Goal: Transaction & Acquisition: Purchase product/service

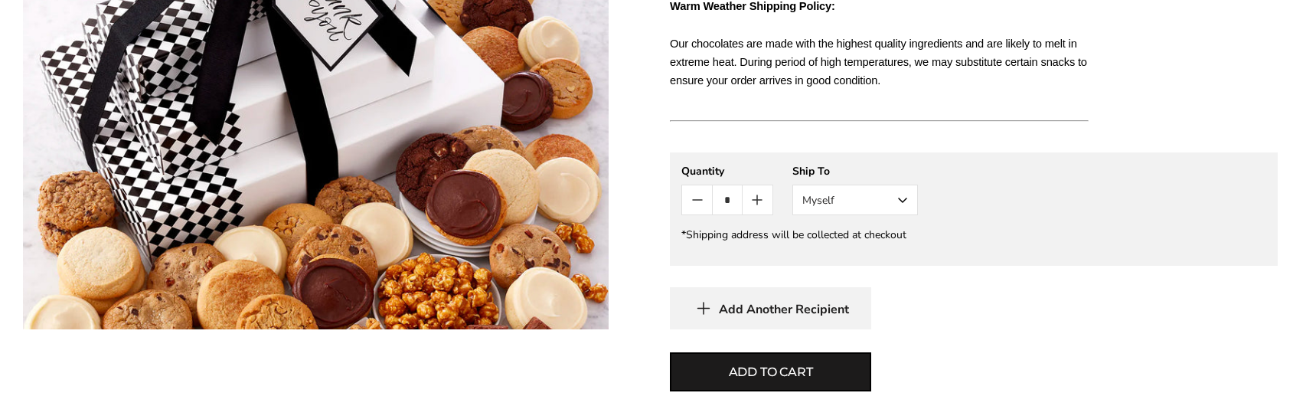
scroll to position [1054, 0]
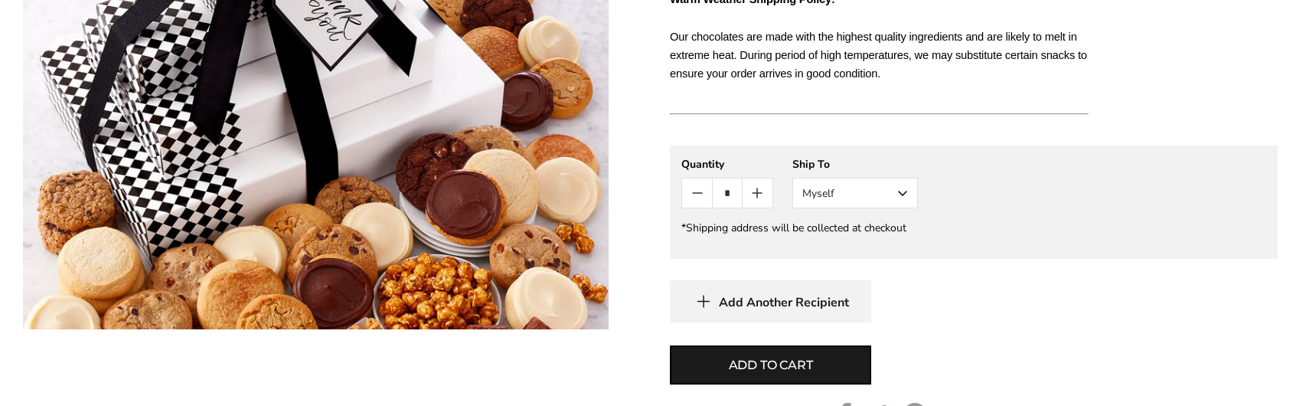
click at [901, 191] on button "Myself" at bounding box center [856, 193] width 126 height 31
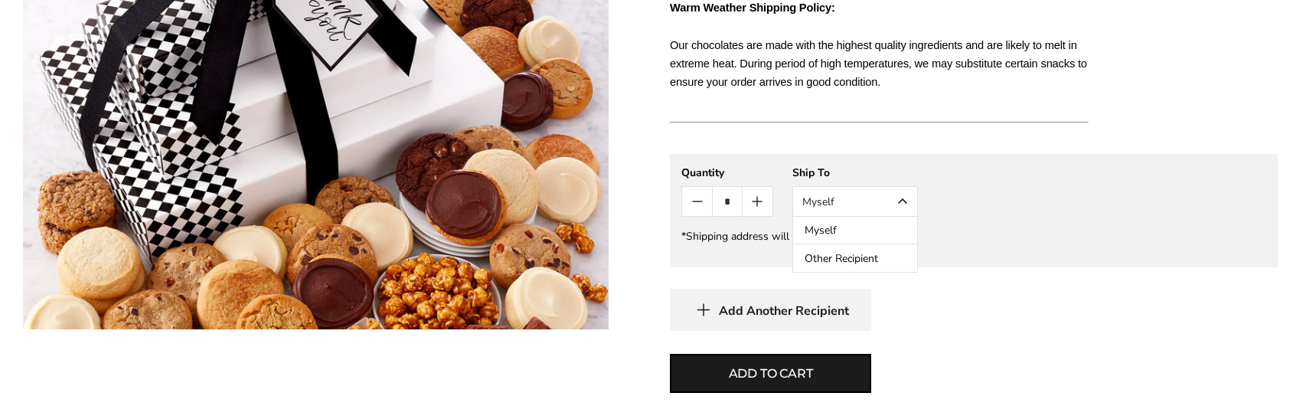
scroll to position [1046, 0]
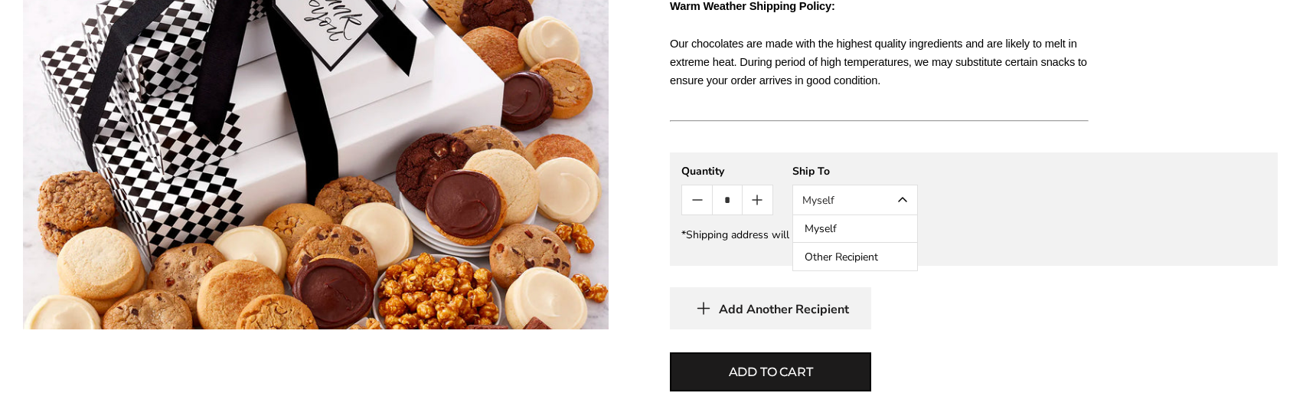
click at [868, 255] on button "Other Recipient" at bounding box center [855, 257] width 124 height 28
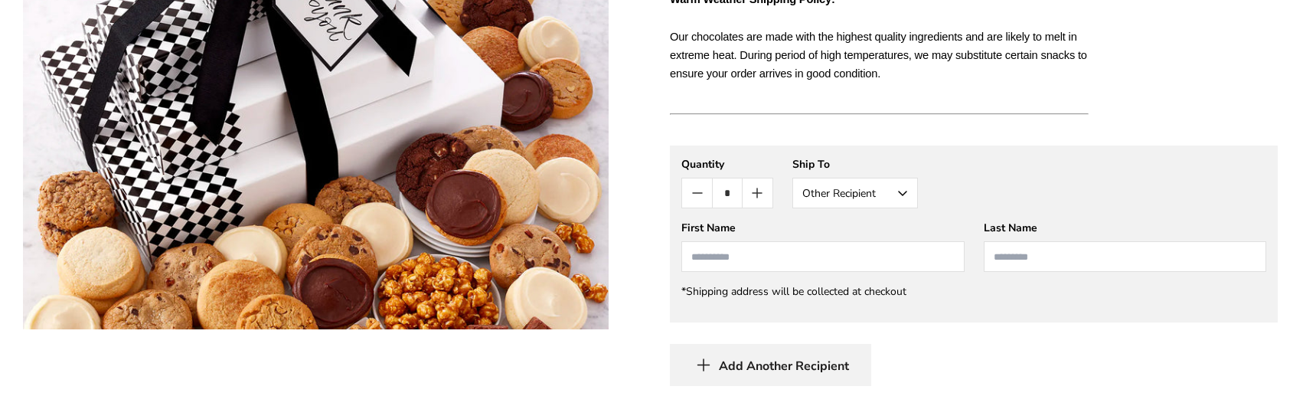
scroll to position [1054, 0]
click at [800, 262] on input "First Name" at bounding box center [823, 255] width 283 height 31
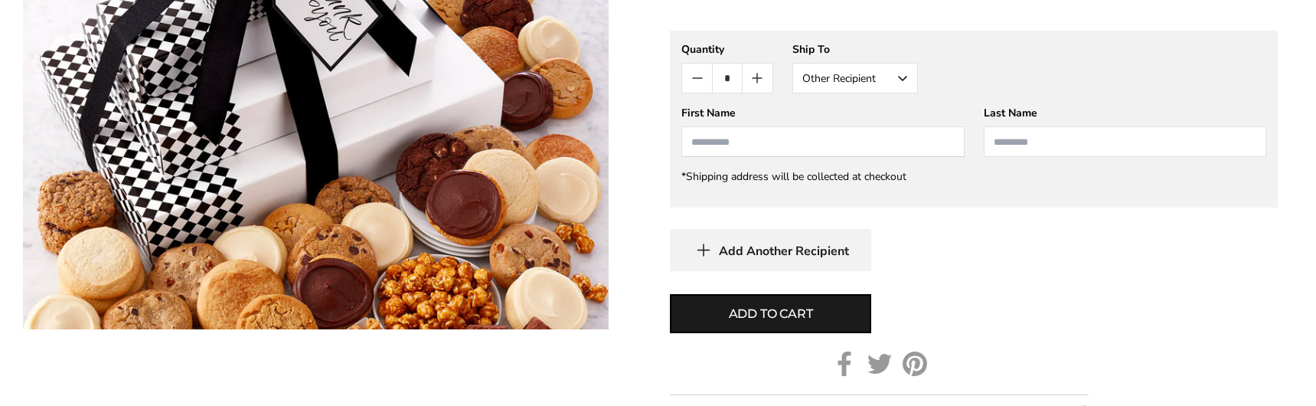
scroll to position [1173, 0]
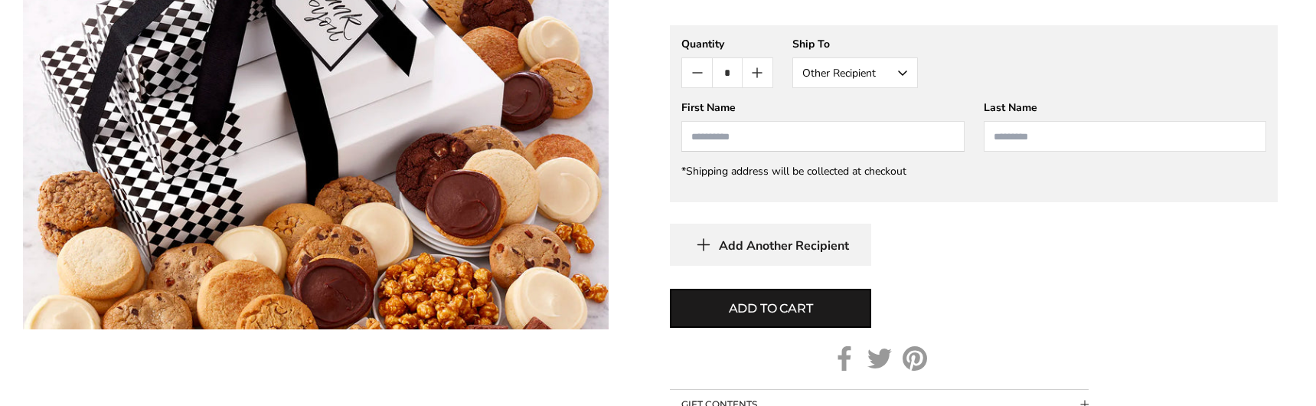
click at [832, 140] on input "First Name" at bounding box center [823, 136] width 283 height 31
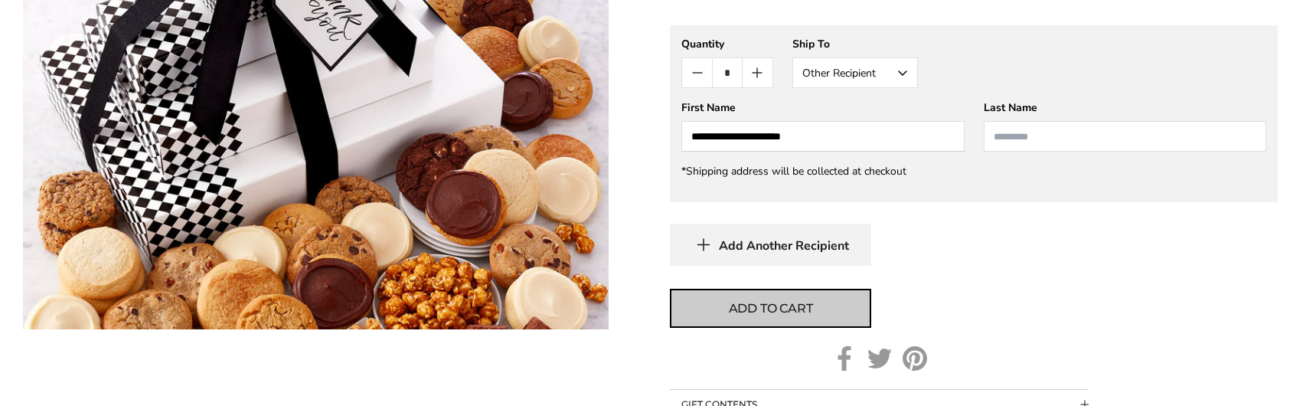
type input "**********"
click at [777, 311] on span "Add to cart" at bounding box center [771, 308] width 84 height 18
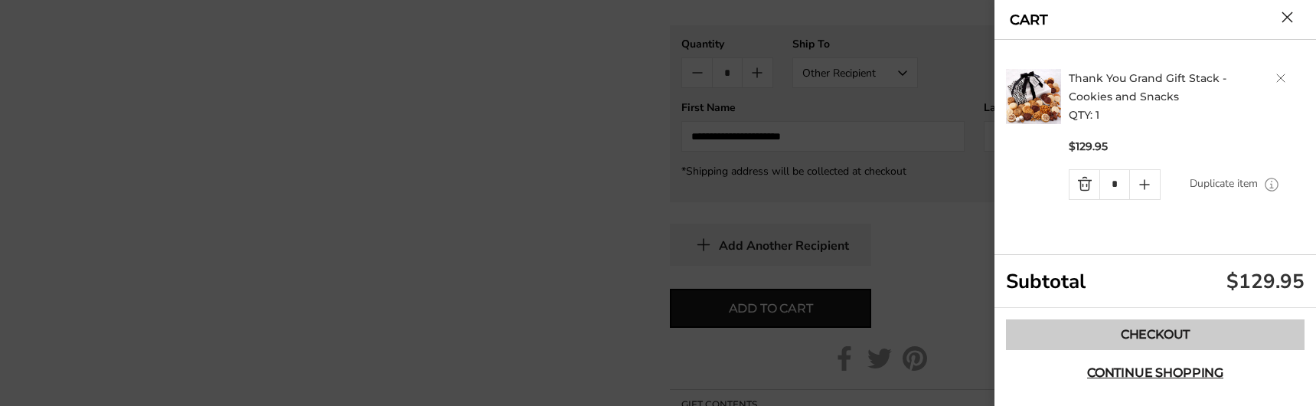
click at [1146, 331] on link "Checkout" at bounding box center [1155, 334] width 299 height 31
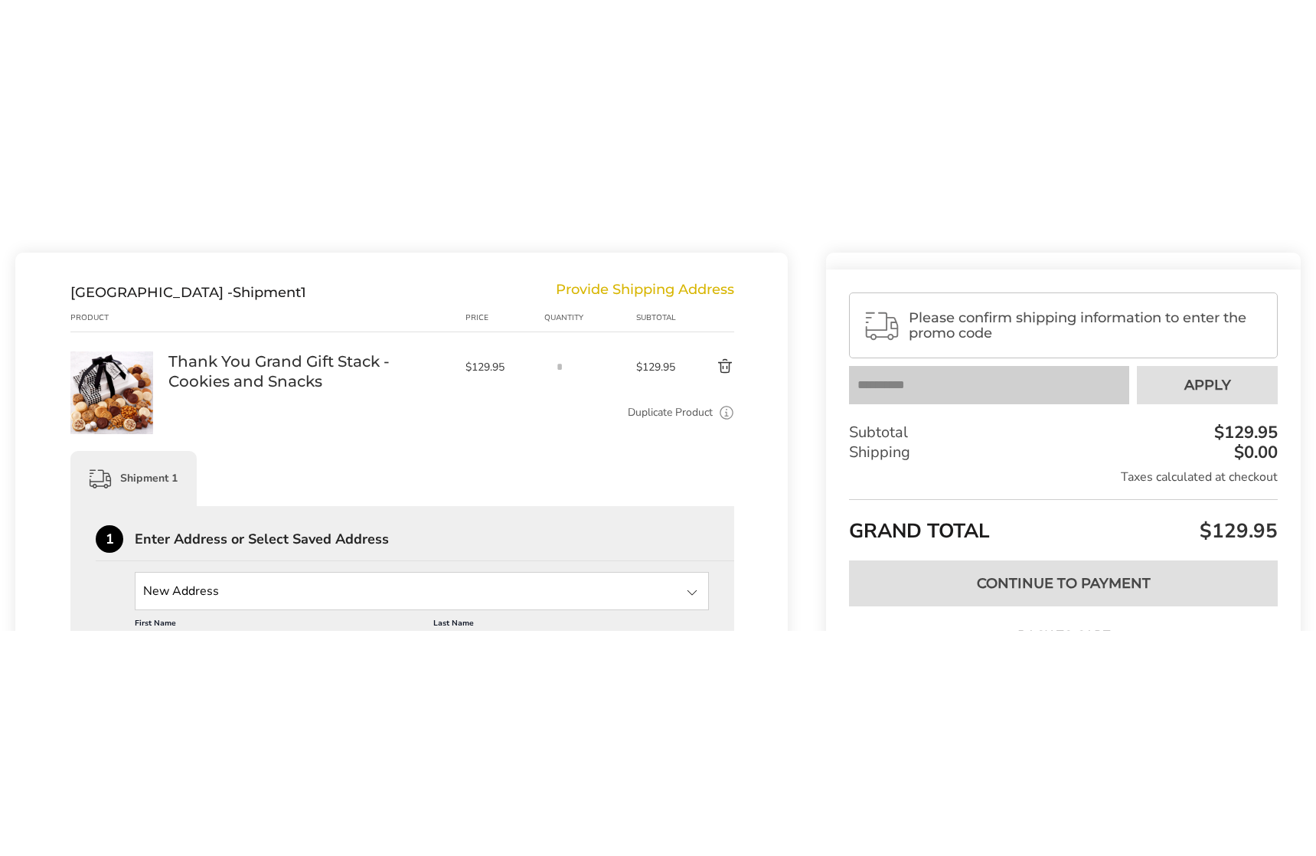
scroll to position [162, 0]
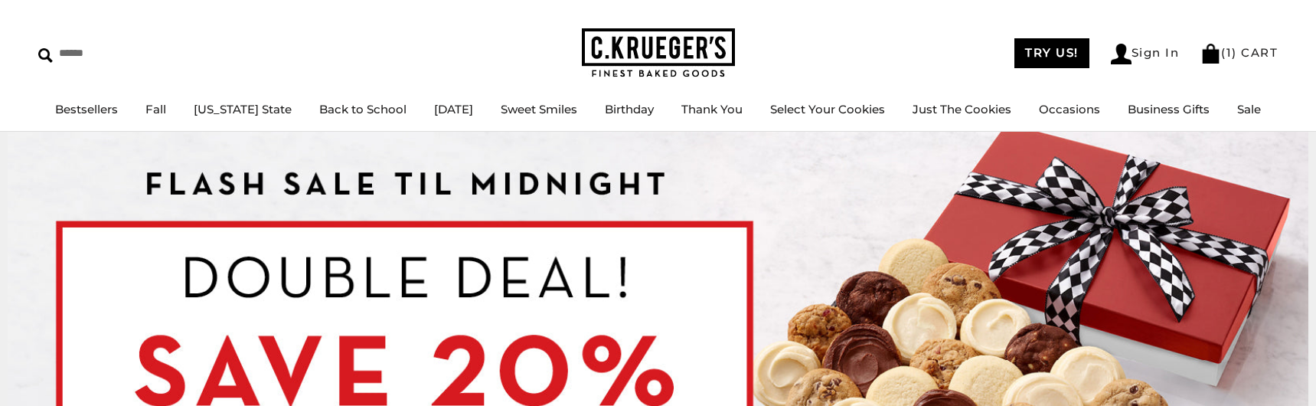
scroll to position [44, 0]
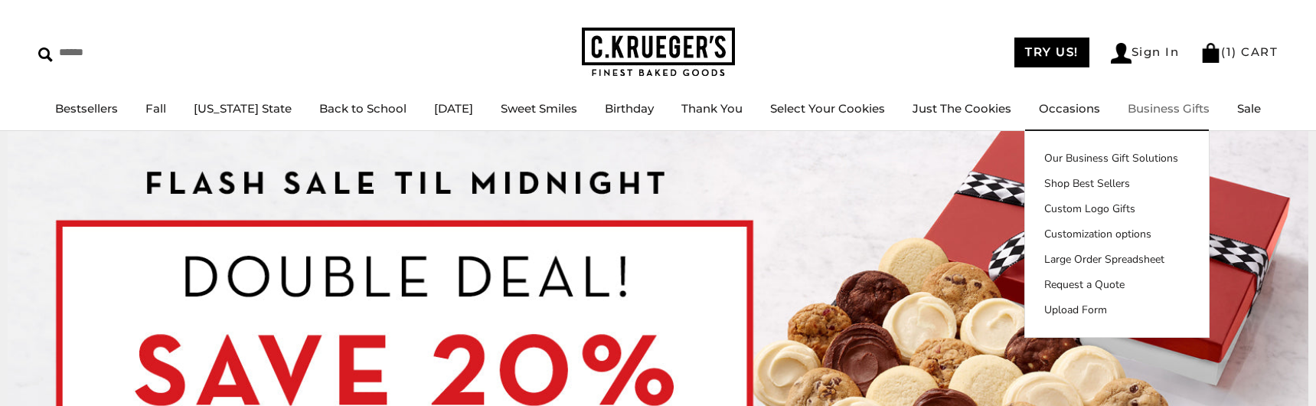
click at [1151, 106] on link "Business Gifts" at bounding box center [1169, 108] width 82 height 15
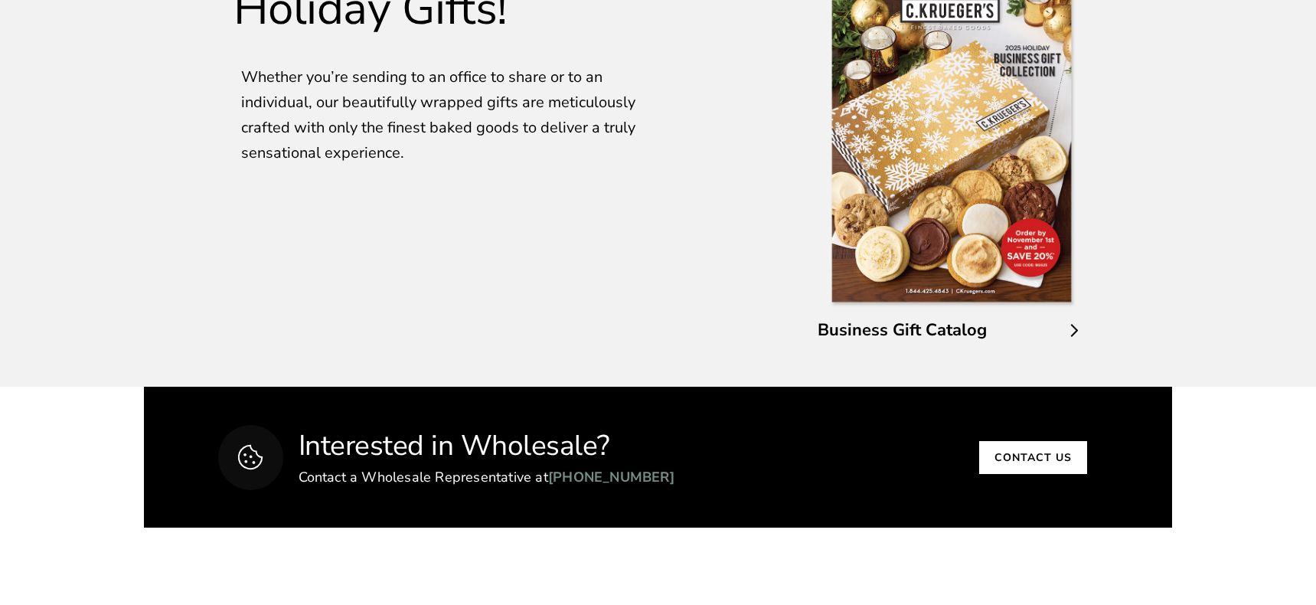
scroll to position [2783, 0]
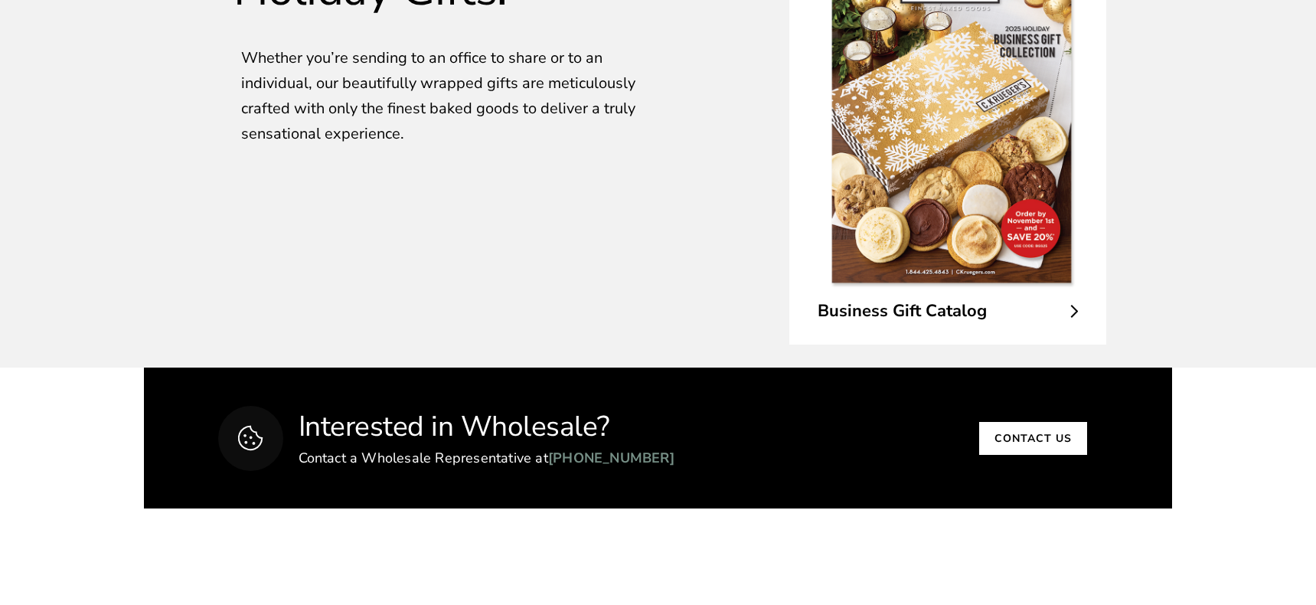
click at [1075, 309] on icon at bounding box center [1074, 311] width 5 height 11
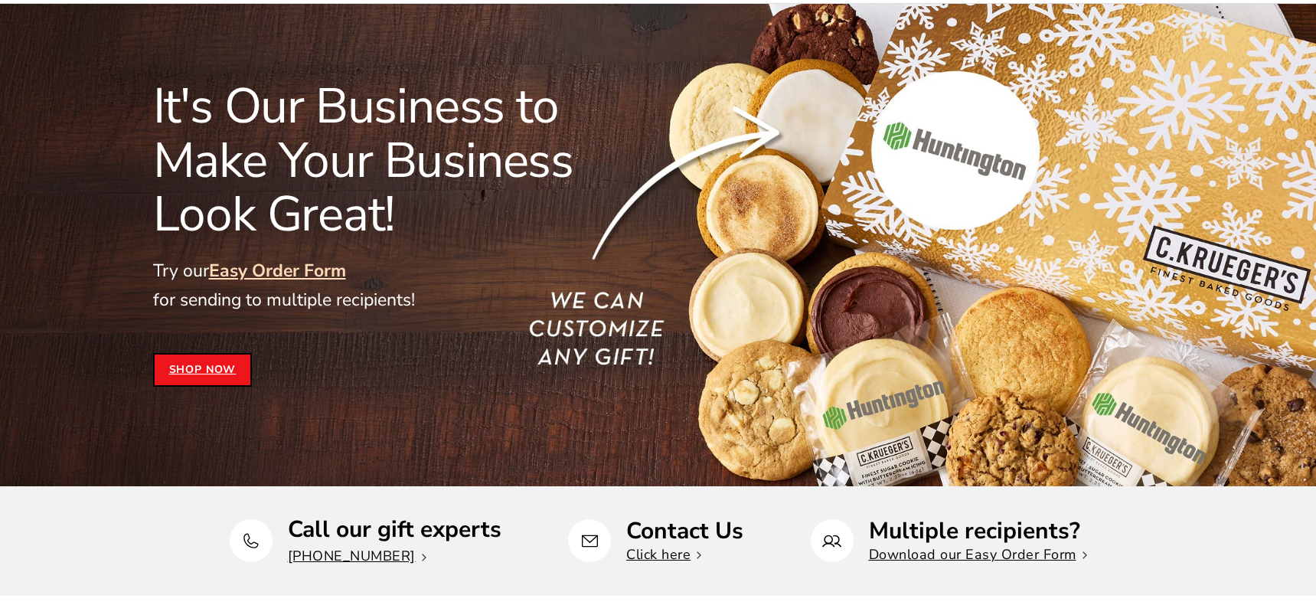
scroll to position [0, 0]
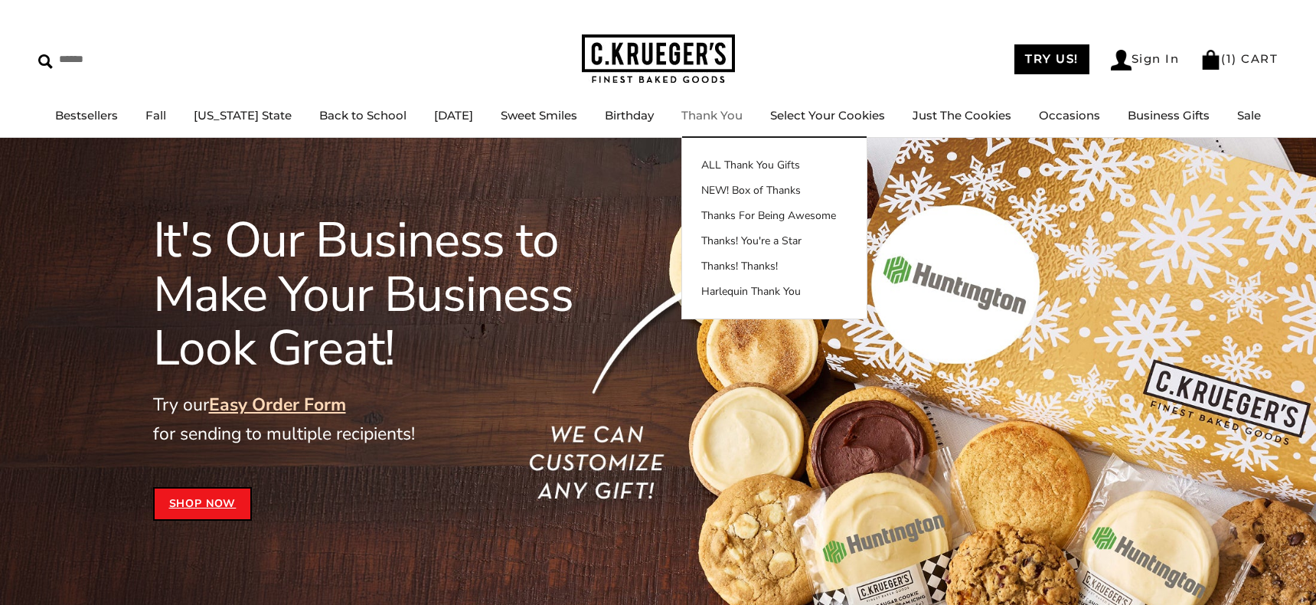
click at [696, 113] on link "Thank You" at bounding box center [712, 115] width 61 height 15
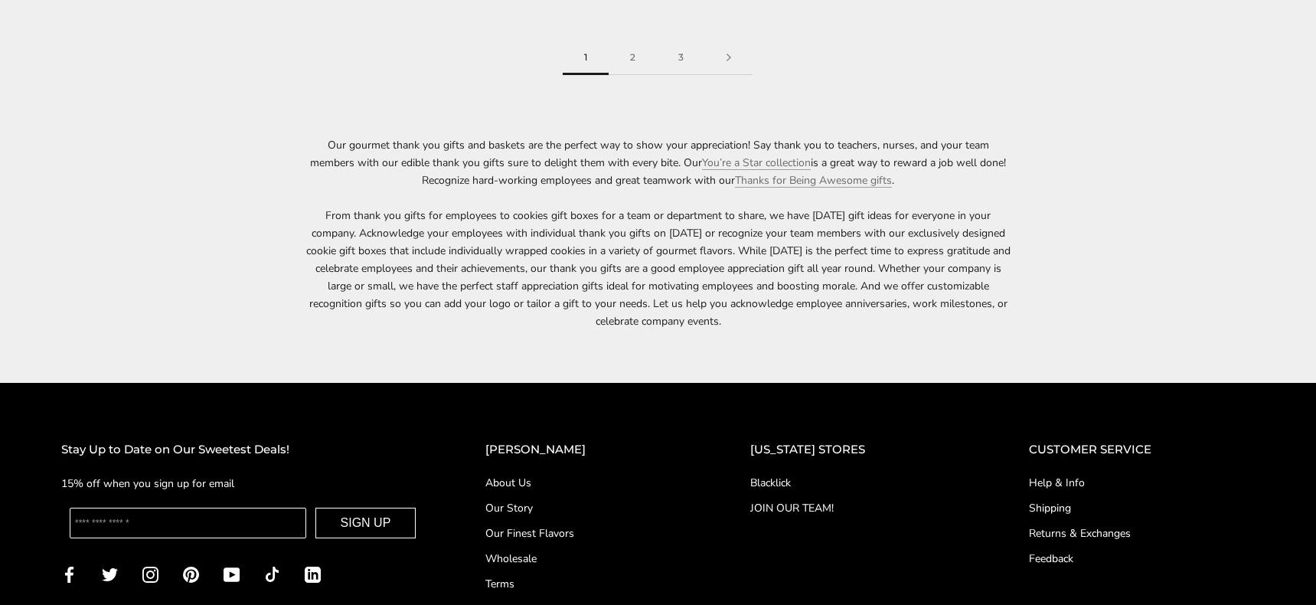
scroll to position [2498, 0]
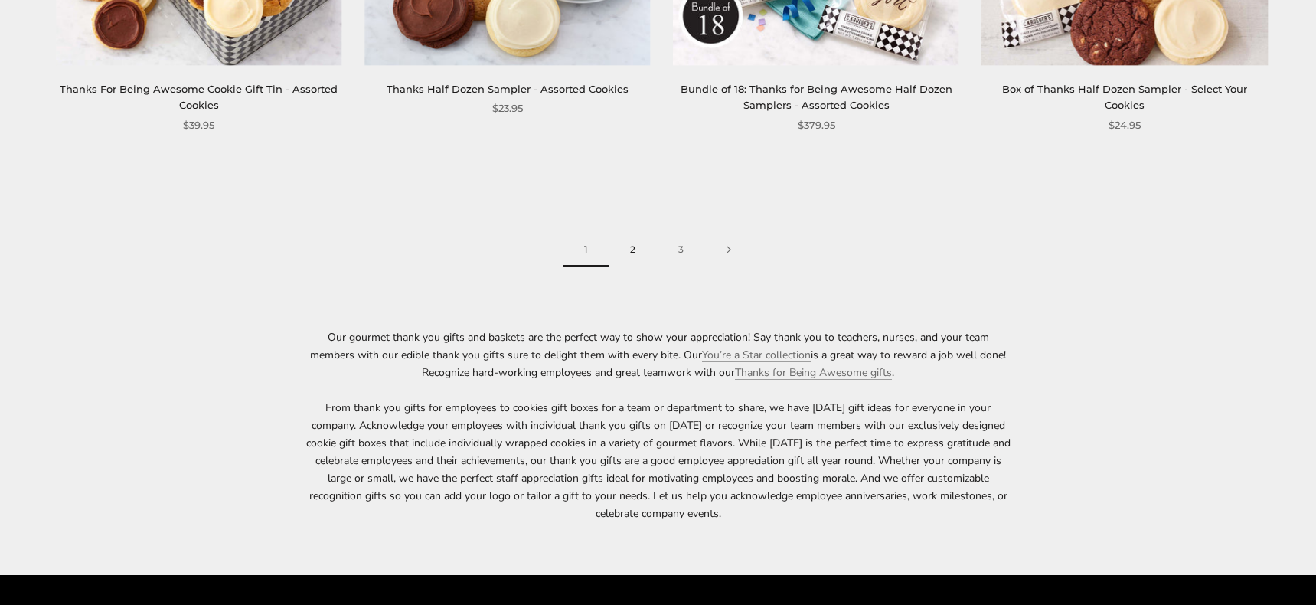
click at [637, 250] on link "2" at bounding box center [633, 250] width 48 height 34
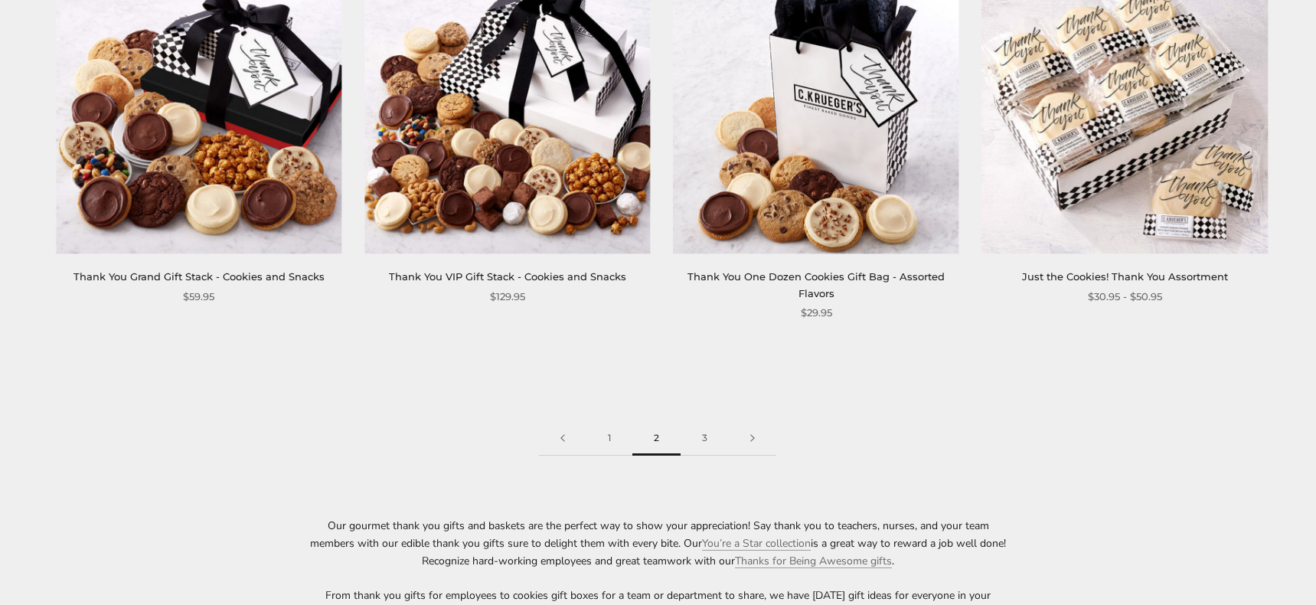
scroll to position [2317, 0]
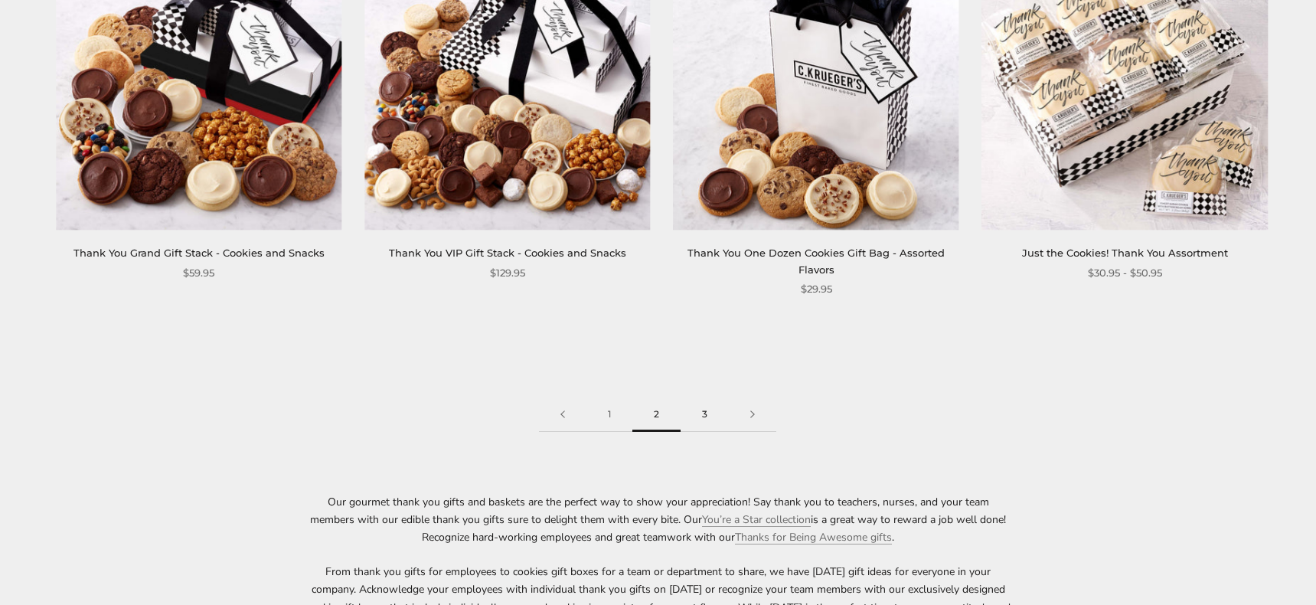
click at [707, 411] on link "3" at bounding box center [705, 414] width 48 height 34
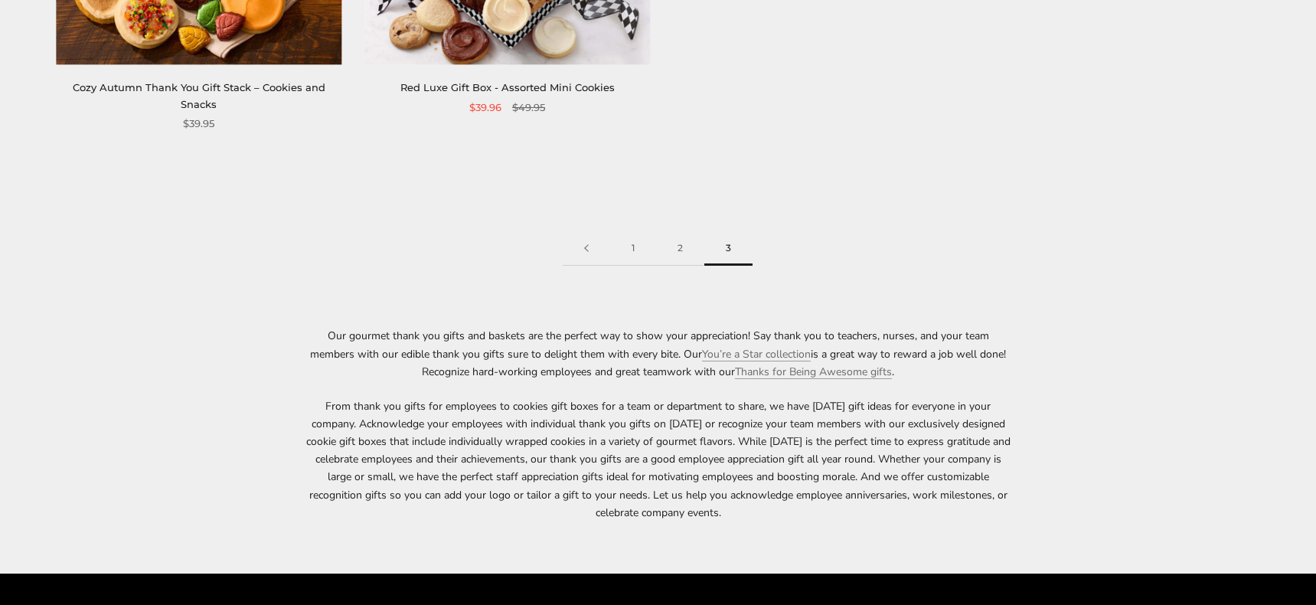
scroll to position [912, 0]
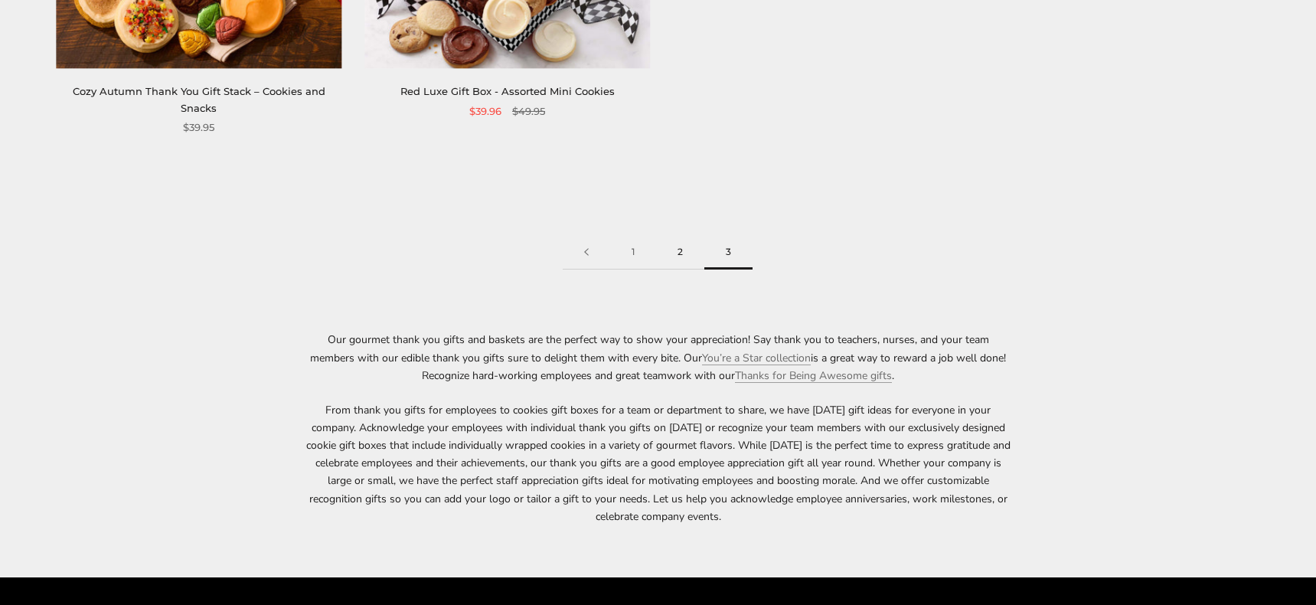
click at [680, 235] on link "2" at bounding box center [680, 252] width 48 height 34
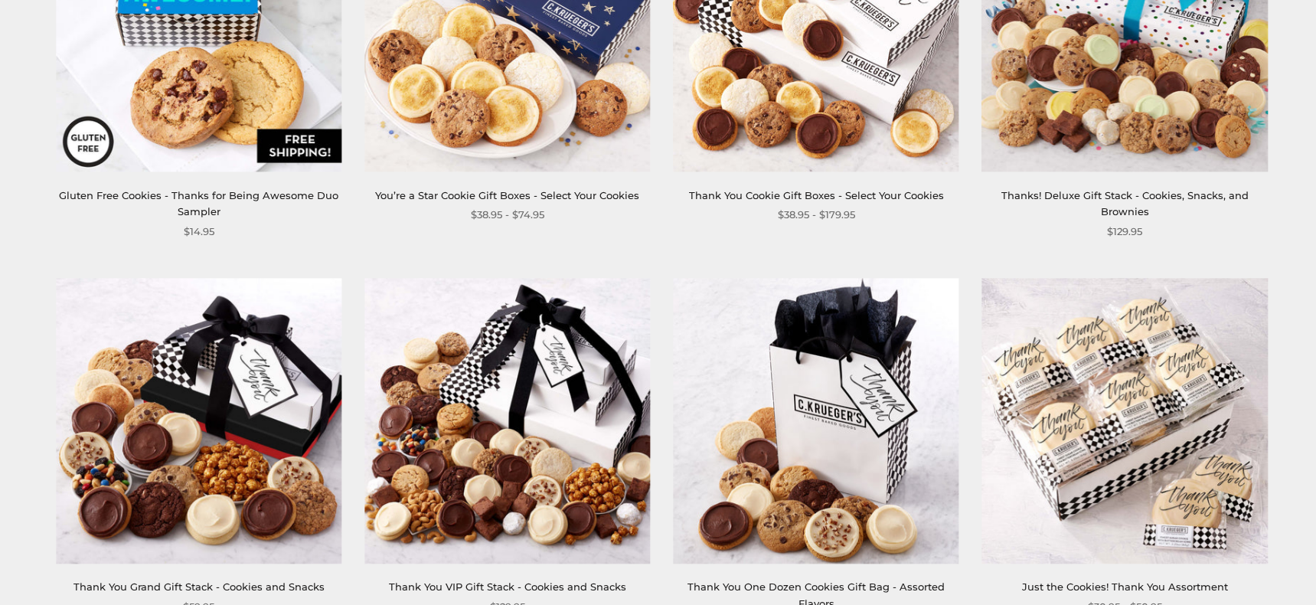
scroll to position [2178, 0]
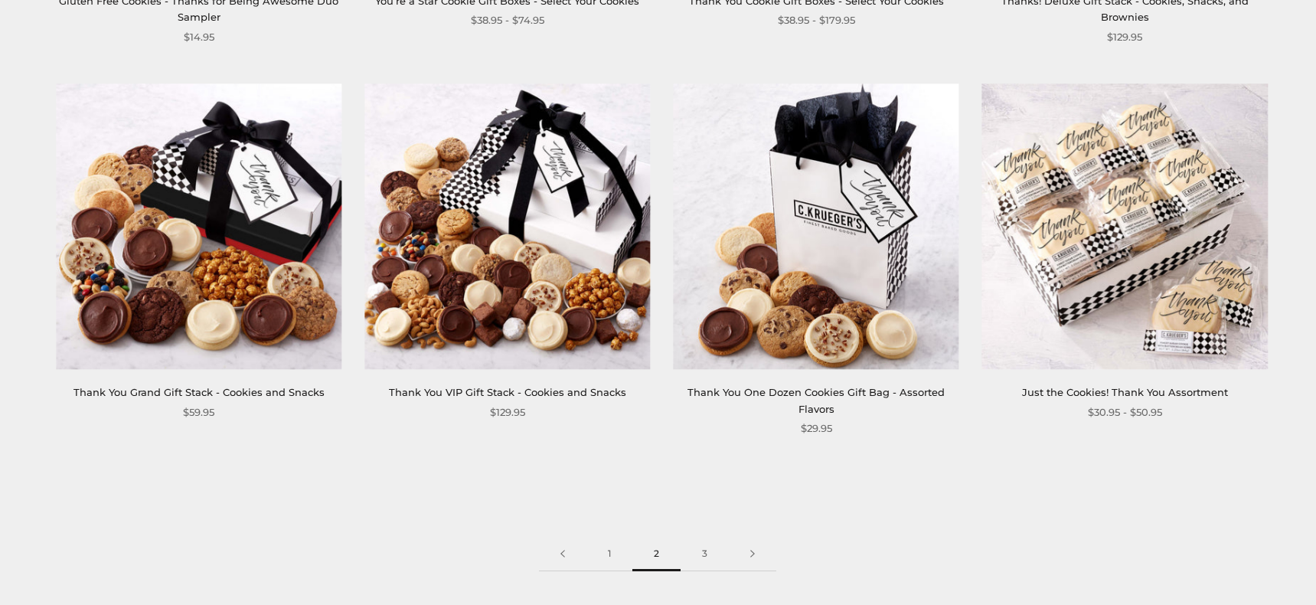
click at [505, 228] on img at bounding box center [508, 226] width 286 height 286
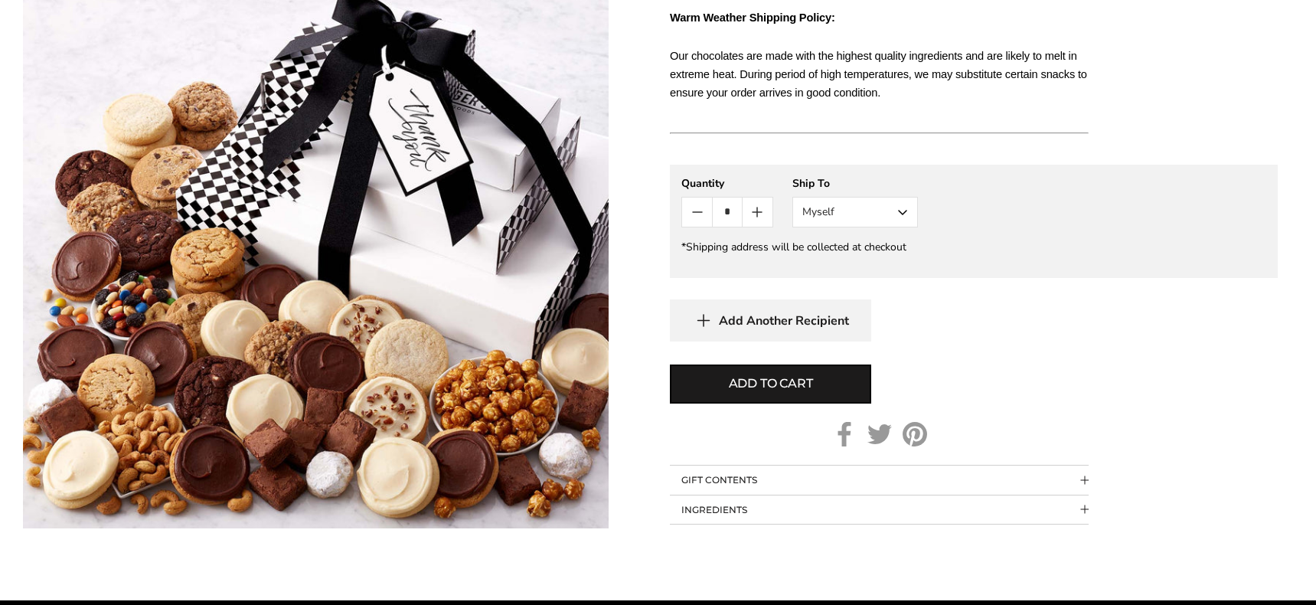
scroll to position [980, 0]
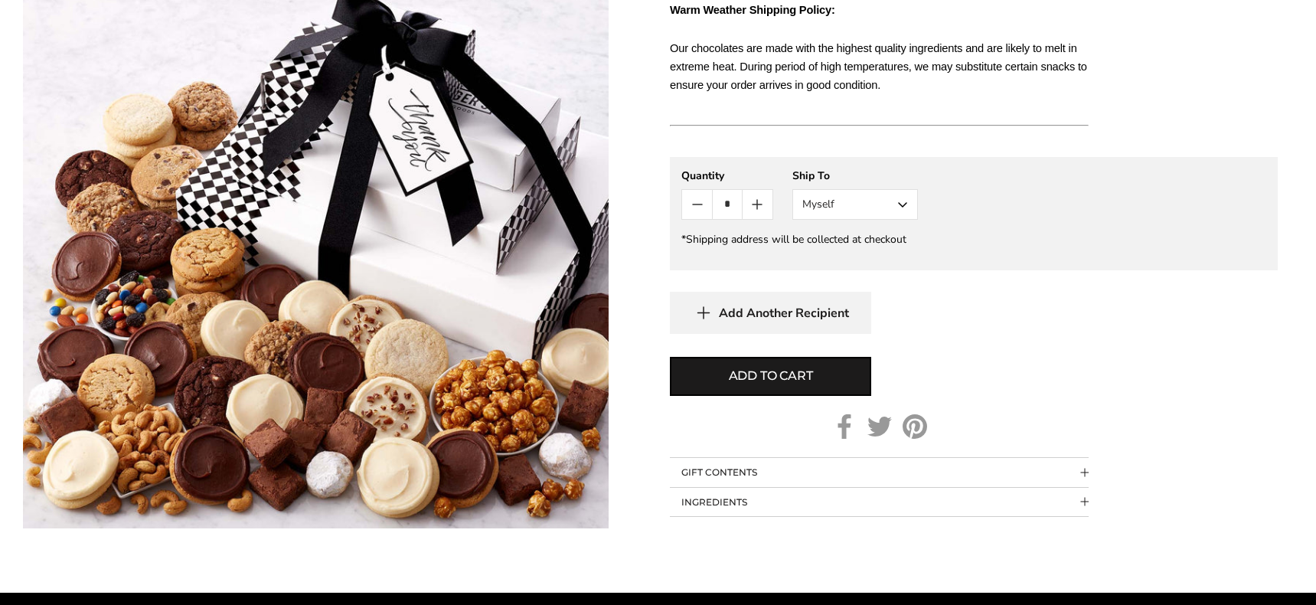
click at [899, 220] on button "Myself" at bounding box center [856, 204] width 126 height 31
click at [875, 274] on button "Other Recipient" at bounding box center [855, 261] width 124 height 28
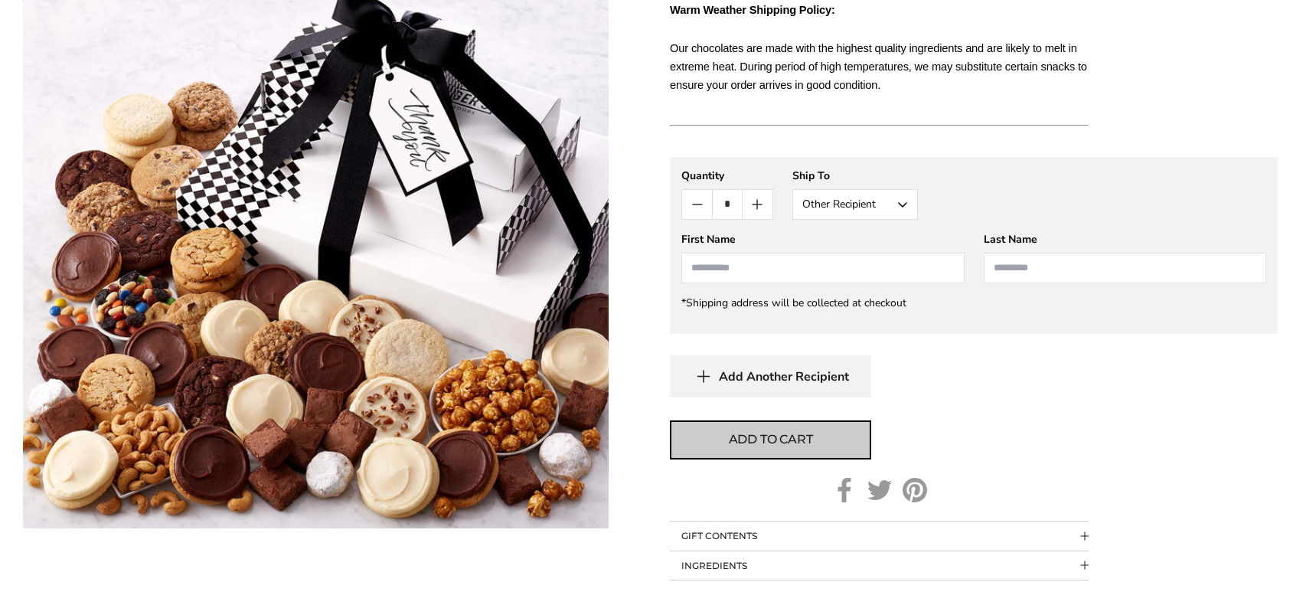
click at [780, 449] on span "Add to cart" at bounding box center [771, 439] width 84 height 18
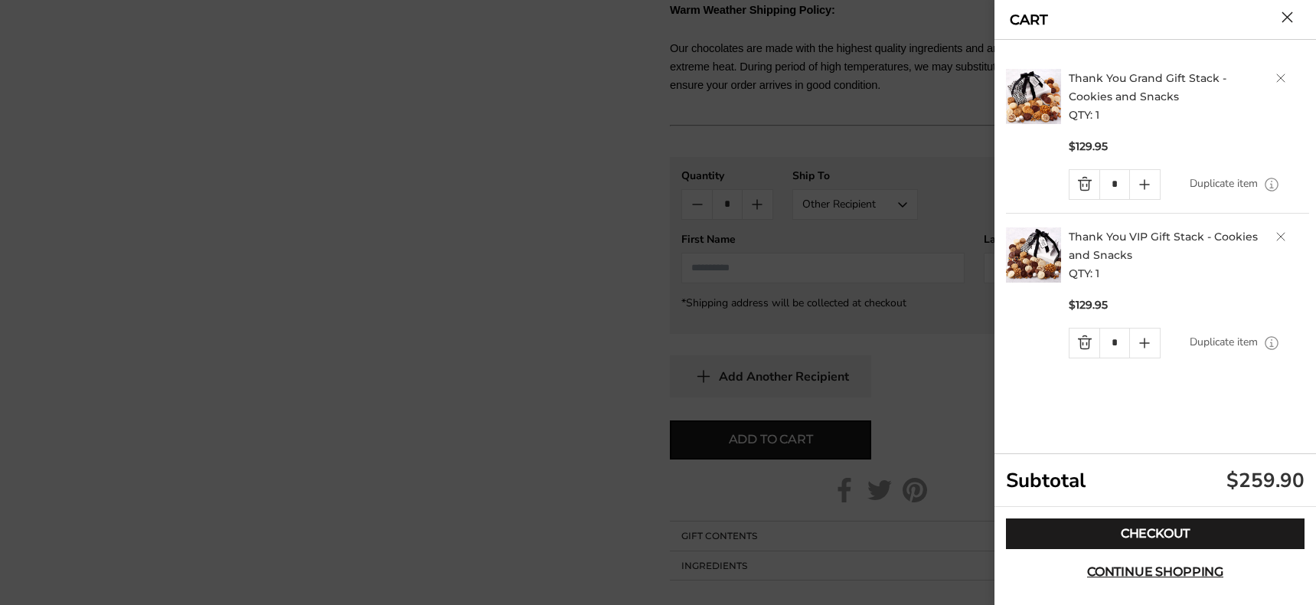
click at [759, 273] on div at bounding box center [658, 302] width 1316 height 605
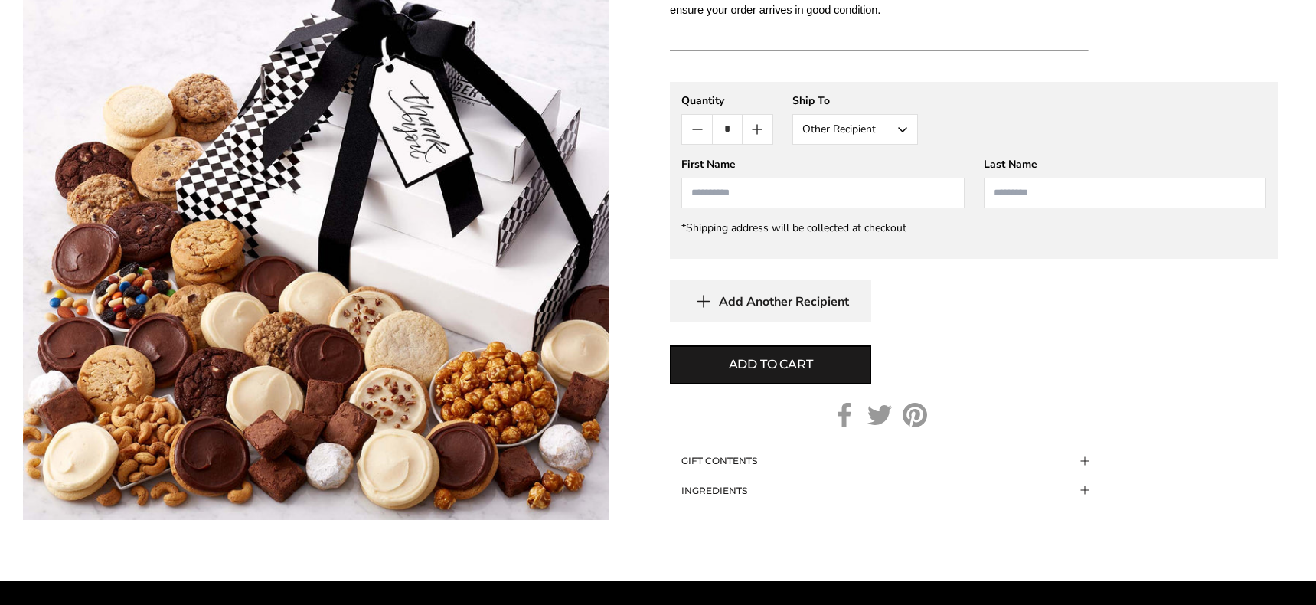
scroll to position [1079, 0]
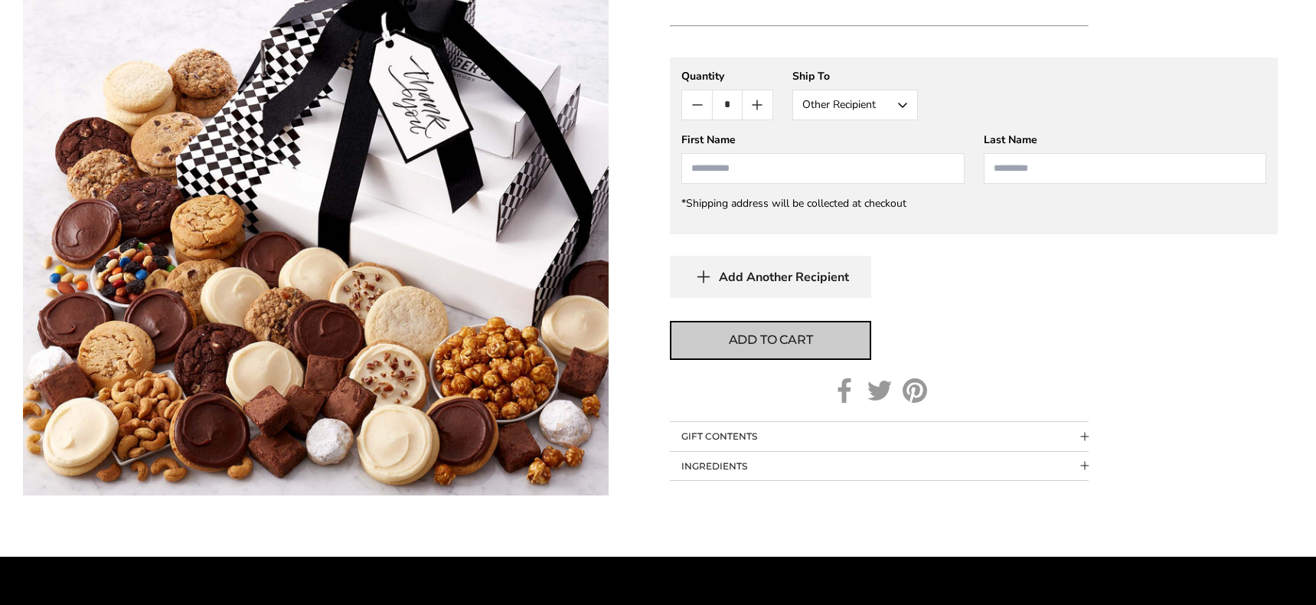
click at [768, 349] on span "Add to cart" at bounding box center [771, 340] width 84 height 18
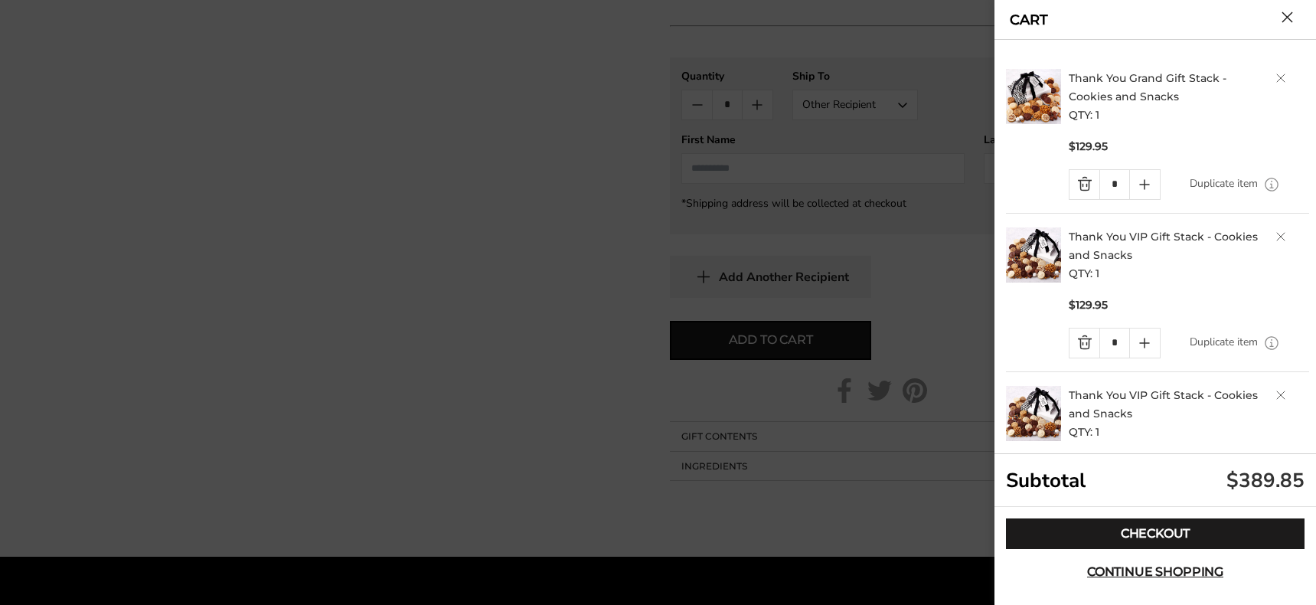
click at [1279, 394] on link "Delete product" at bounding box center [1281, 395] width 9 height 9
click at [1280, 232] on link "Delete product" at bounding box center [1281, 236] width 9 height 9
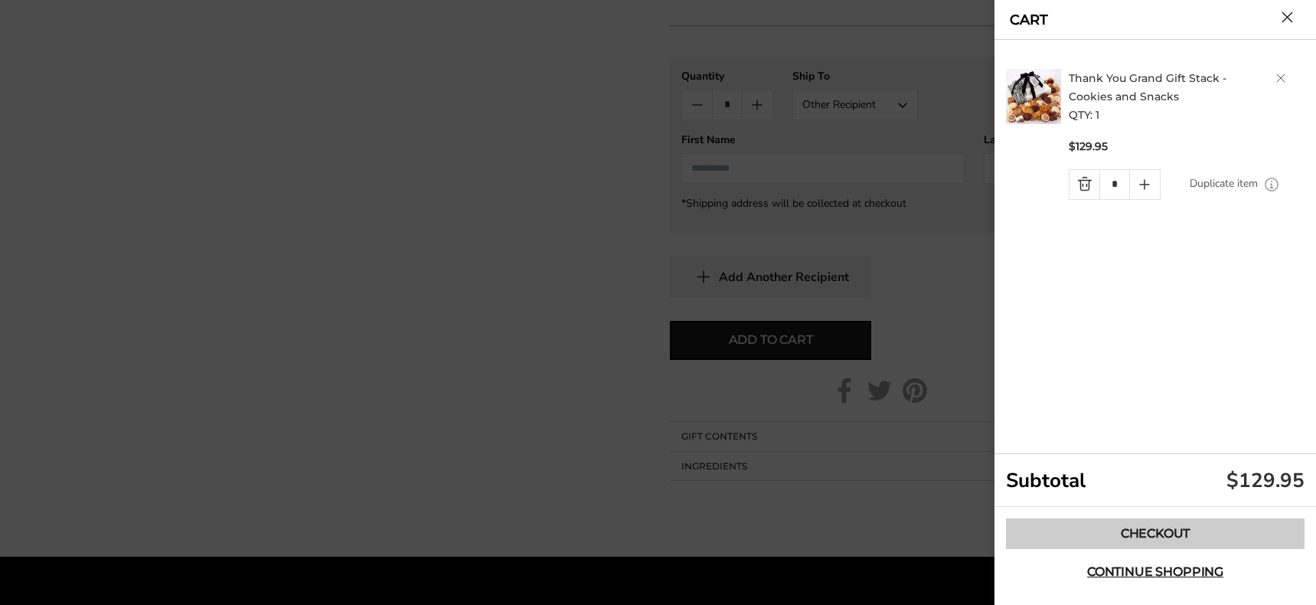
click at [1159, 531] on link "Checkout" at bounding box center [1155, 533] width 299 height 31
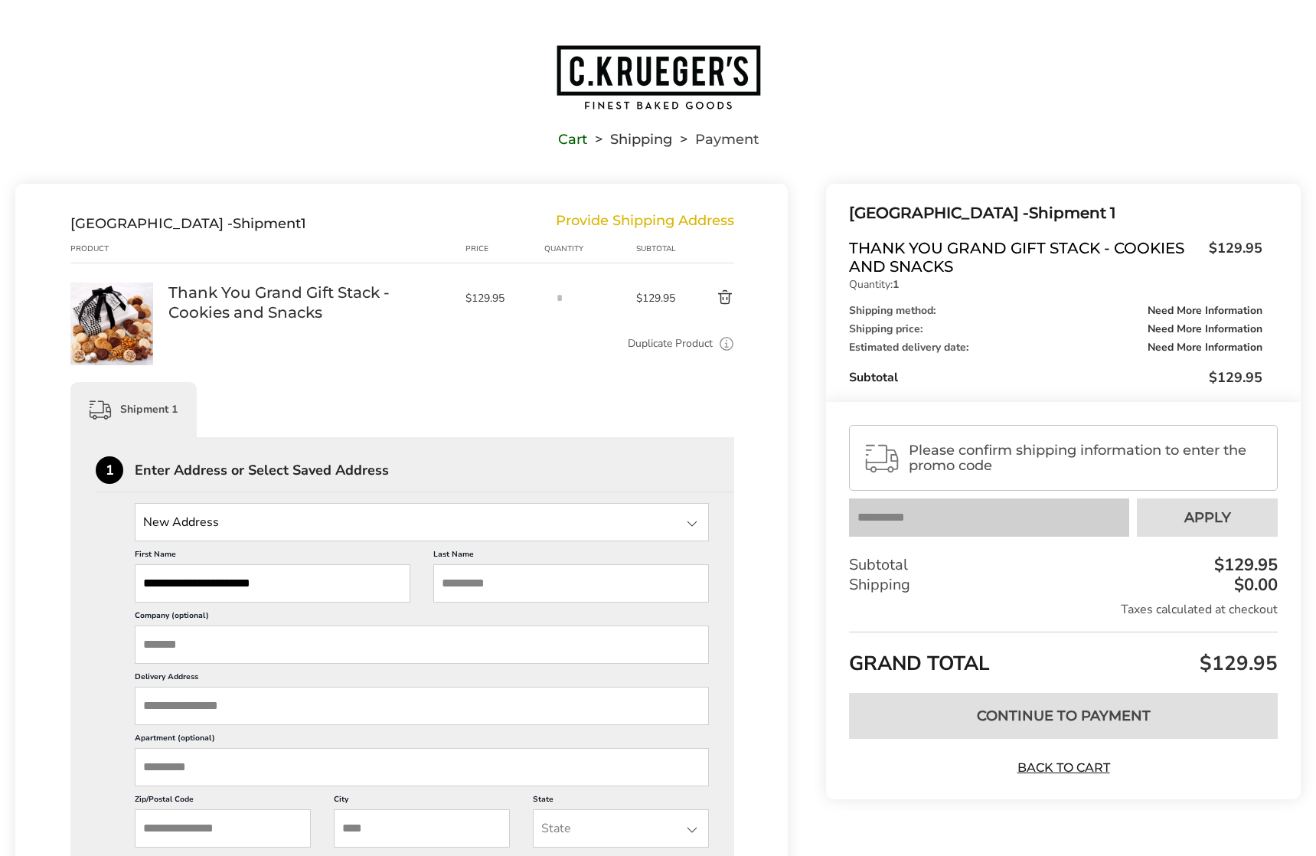
scroll to position [5, 0]
drag, startPoint x: 291, startPoint y: 579, endPoint x: 121, endPoint y: 557, distance: 171.5
click at [111, 554] on div "**********" at bounding box center [402, 767] width 613 height 530
drag, startPoint x: 477, startPoint y: 574, endPoint x: 413, endPoint y: 567, distance: 64.7
click at [417, 566] on div "First Name This is a required field Last Name This is a required field Company …" at bounding box center [422, 786] width 574 height 492
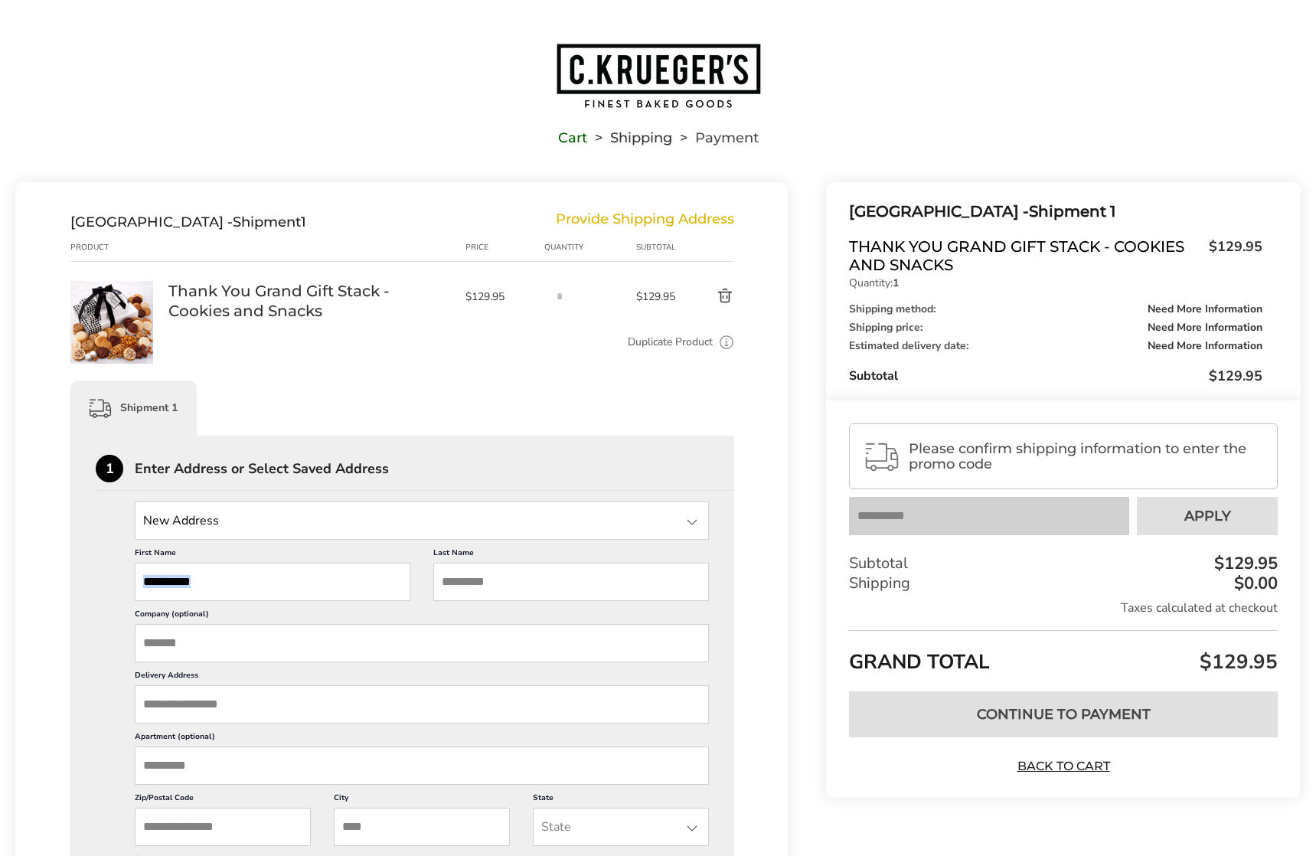
drag, startPoint x: 413, startPoint y: 567, endPoint x: 460, endPoint y: 577, distance: 47.8
click at [443, 572] on div "First Name This is a required field Last Name This is a required field Company …" at bounding box center [422, 786] width 574 height 492
click at [508, 584] on input "Last Name" at bounding box center [571, 582] width 276 height 38
click at [329, 604] on input "Company (optional)" at bounding box center [422, 643] width 574 height 38
type input "**********"
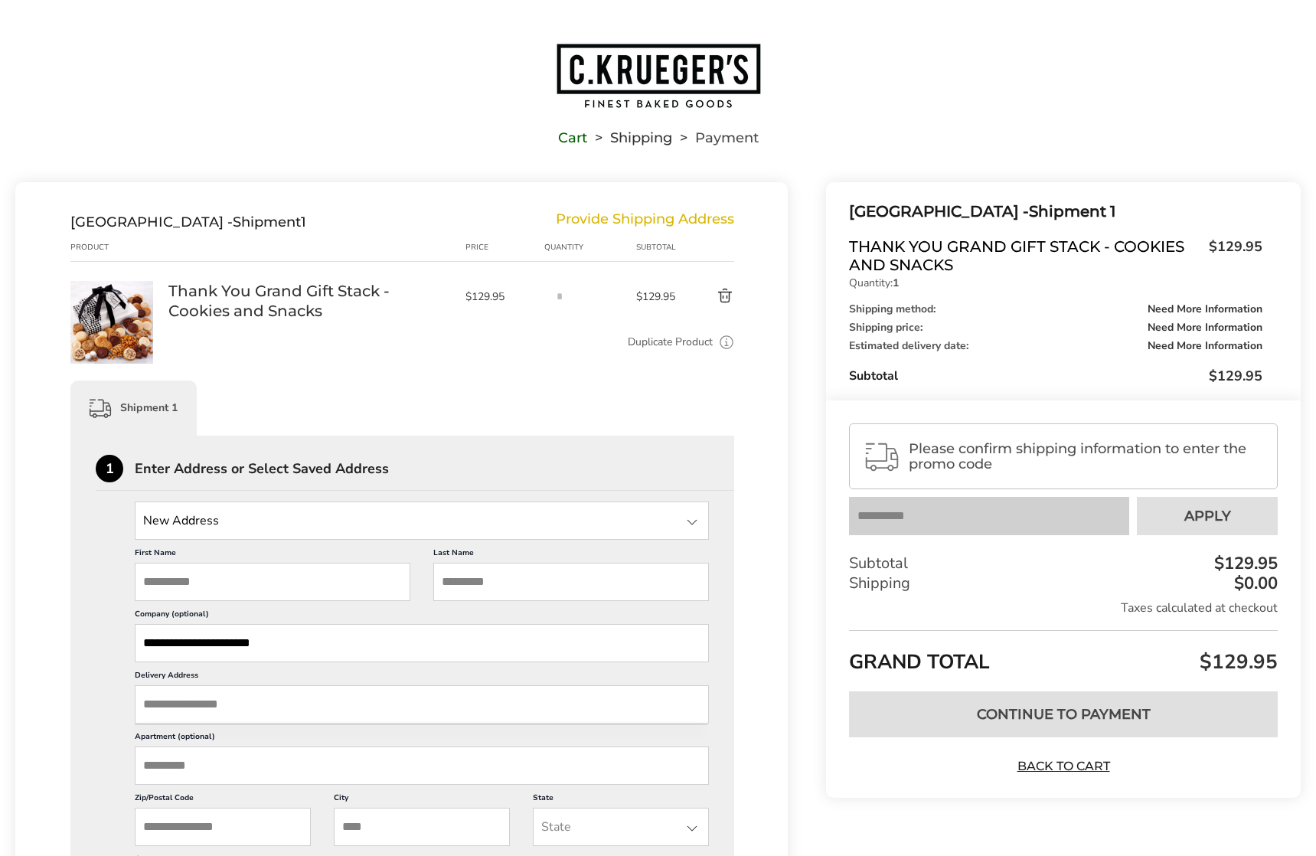
click at [225, 604] on input "Delivery Address" at bounding box center [422, 704] width 574 height 38
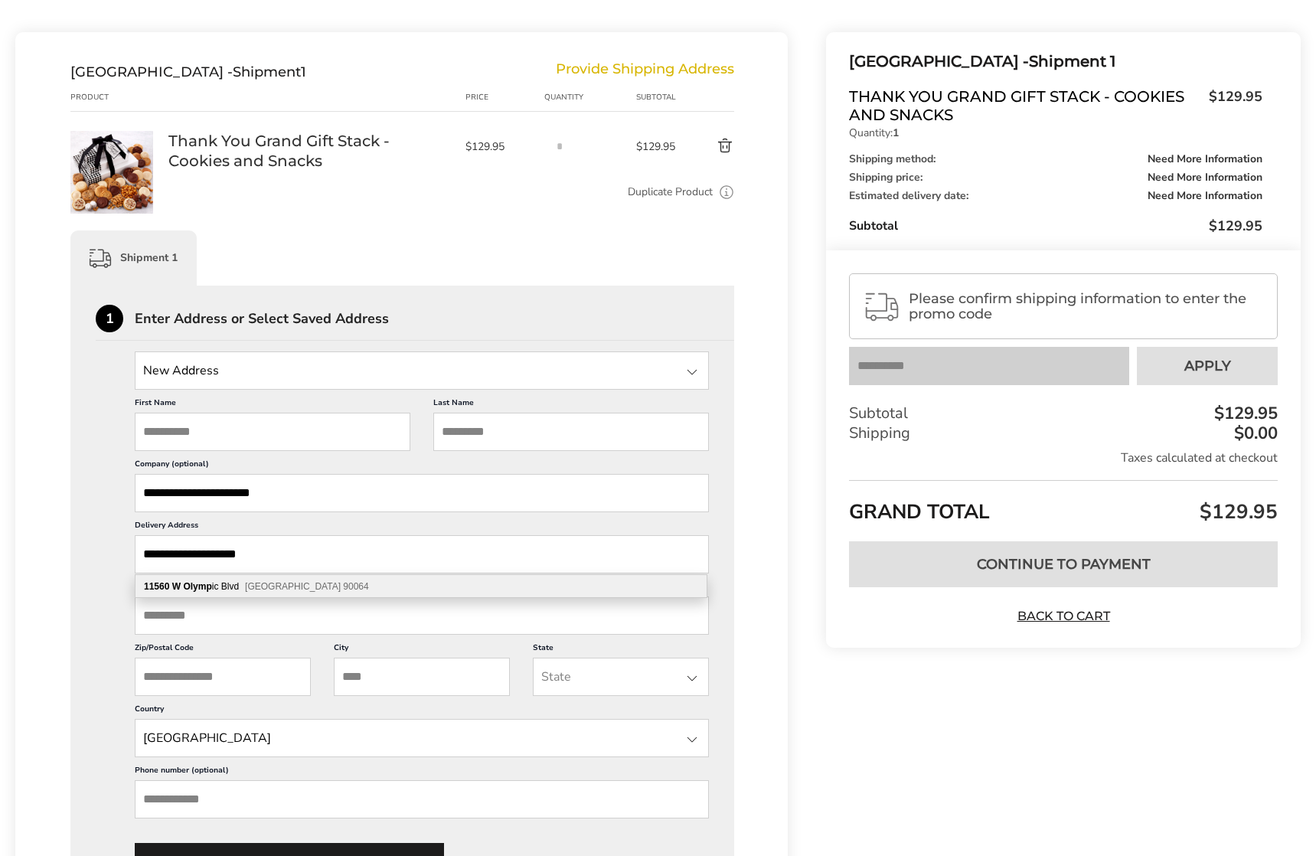
scroll to position [168, 0]
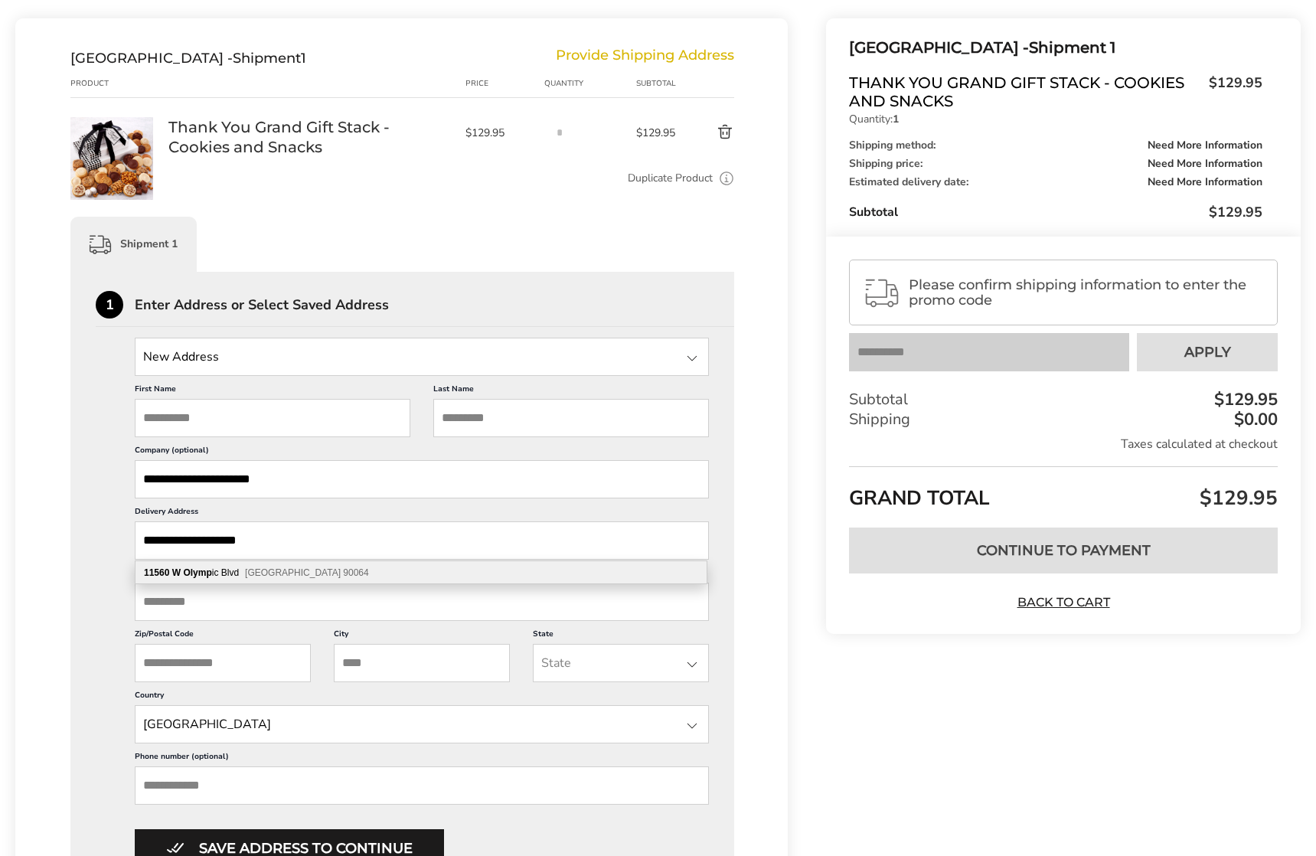
type input "**********"
click at [278, 574] on span "[GEOGRAPHIC_DATA] 90064" at bounding box center [307, 572] width 124 height 11
type input "**********"
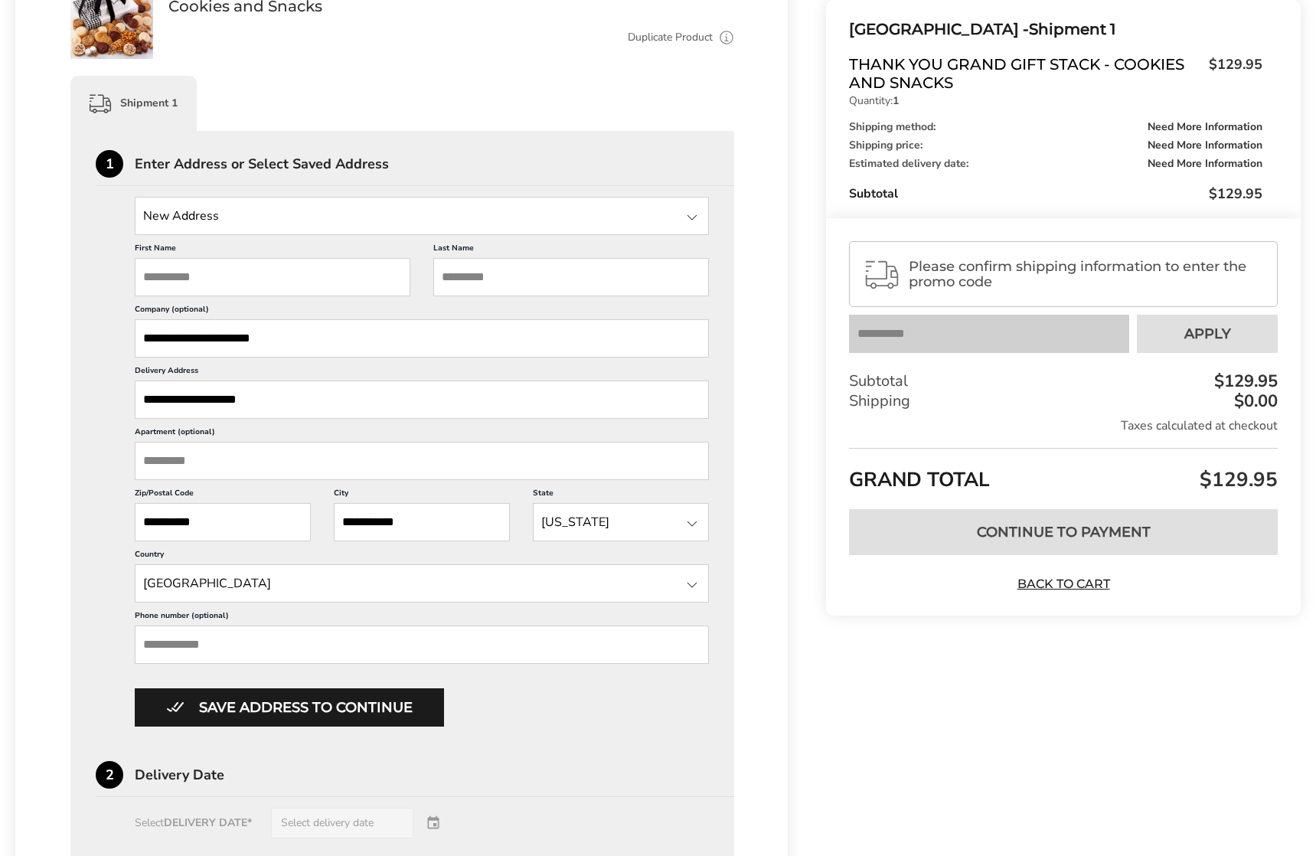
scroll to position [312, 0]
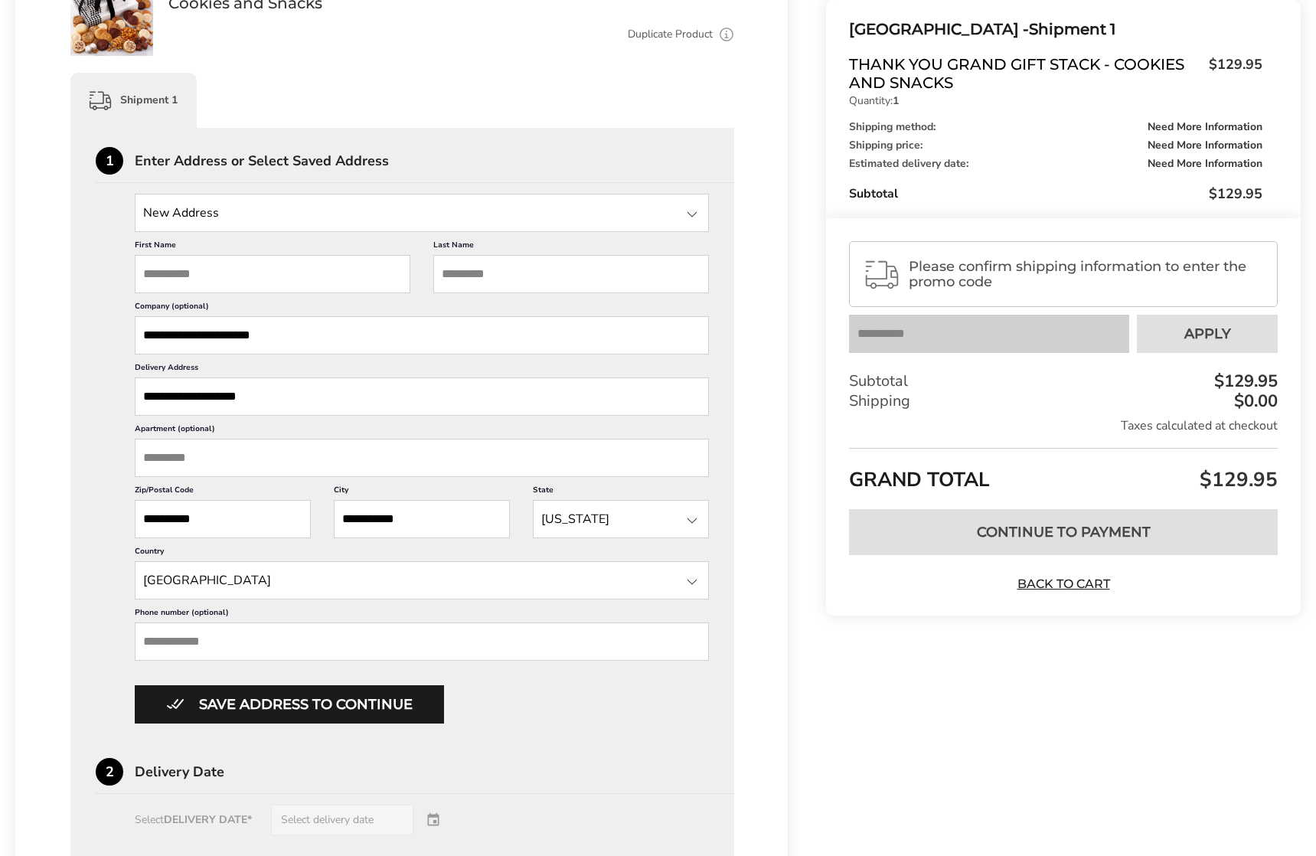
click at [265, 604] on input "Phone number (optional)" at bounding box center [422, 642] width 574 height 38
click at [263, 604] on input "Phone number (optional)" at bounding box center [422, 642] width 574 height 38
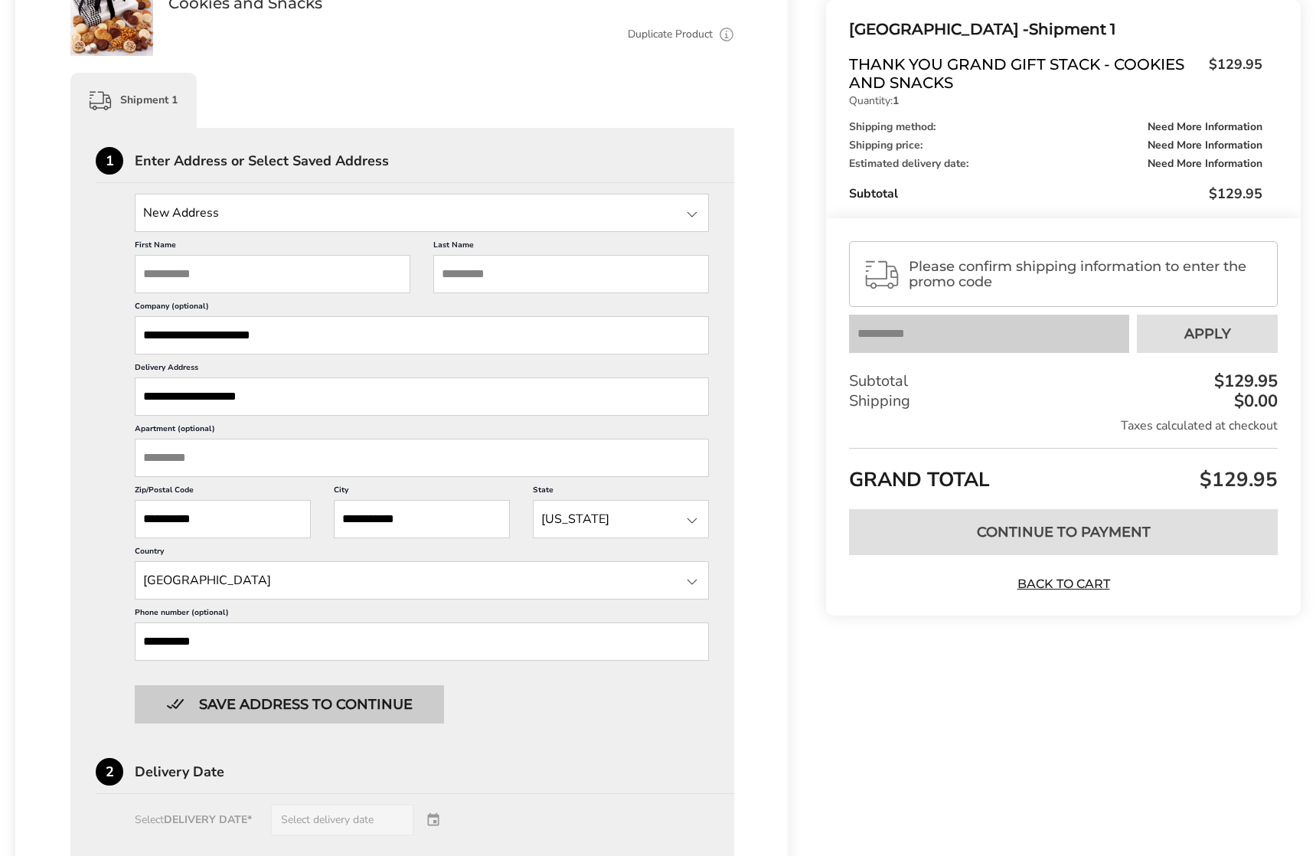
type input "**********"
click at [306, 604] on button "Save address to continue" at bounding box center [289, 704] width 309 height 38
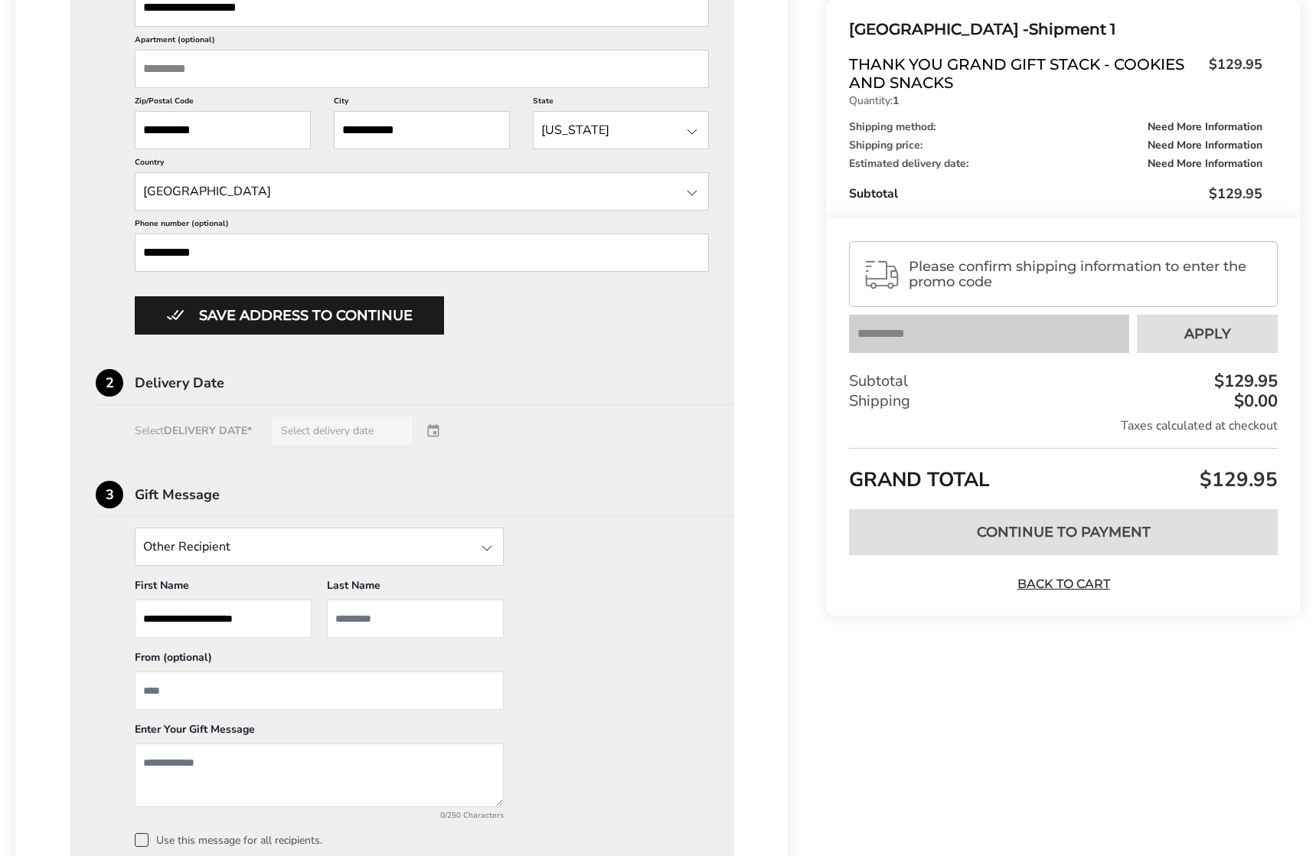
scroll to position [728, 0]
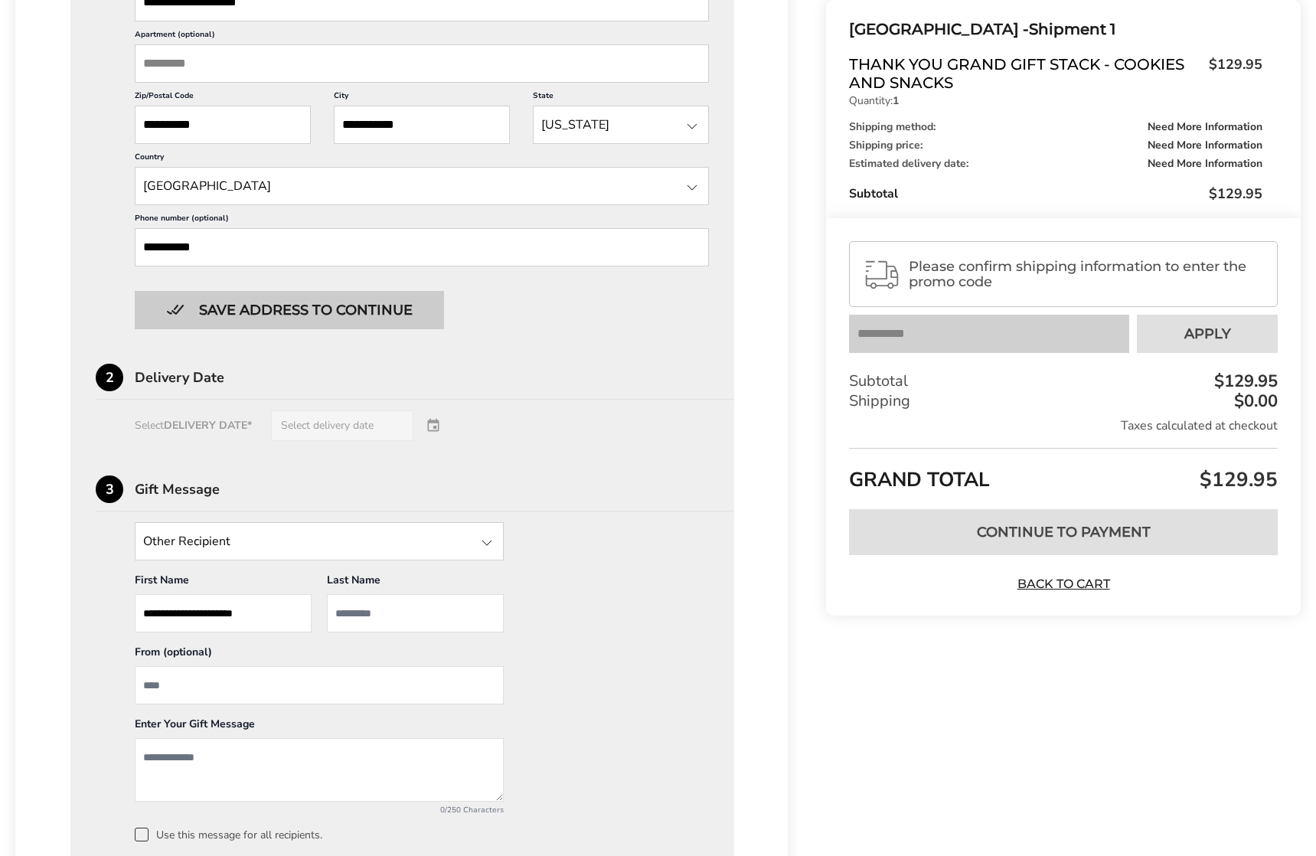
click at [322, 310] on button "Save address to continue" at bounding box center [289, 310] width 309 height 38
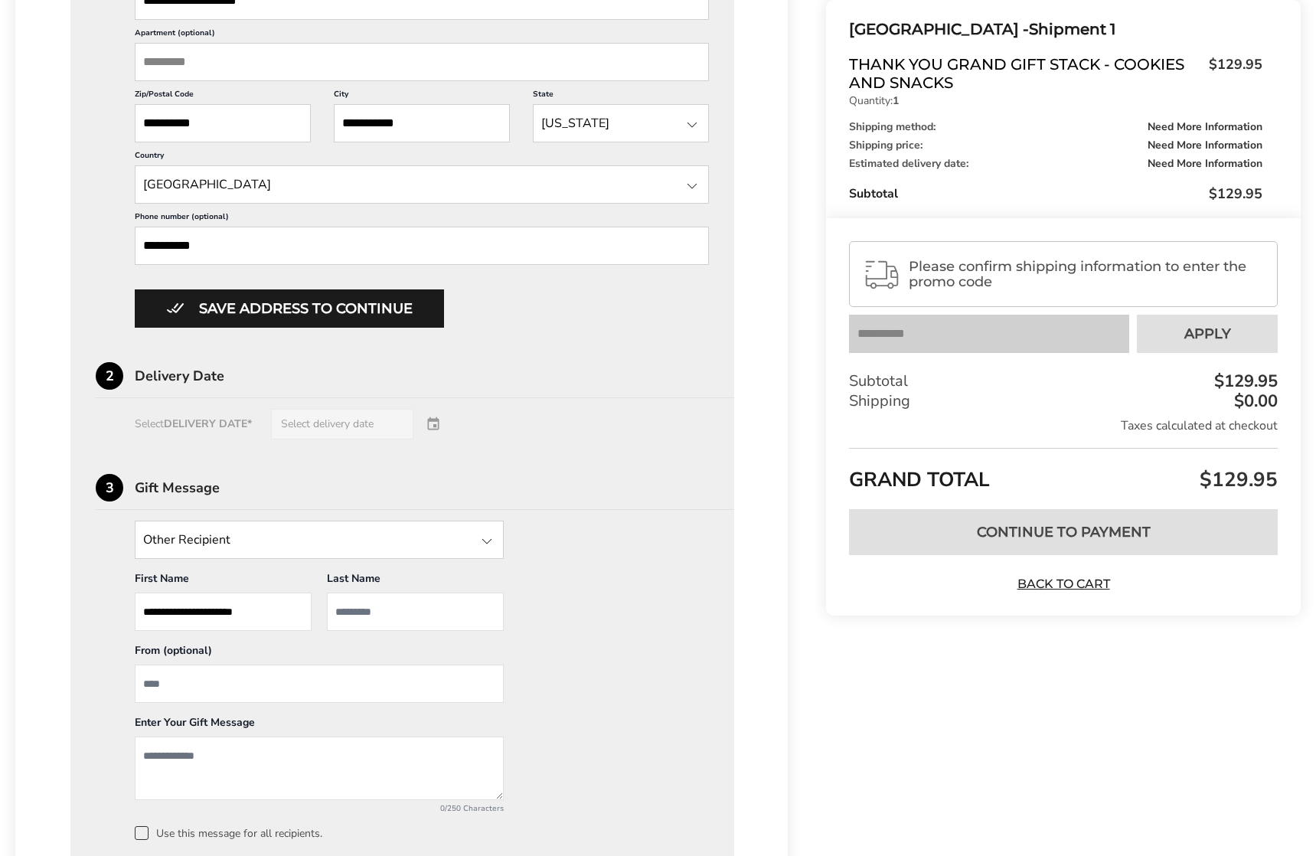
scroll to position [879, 0]
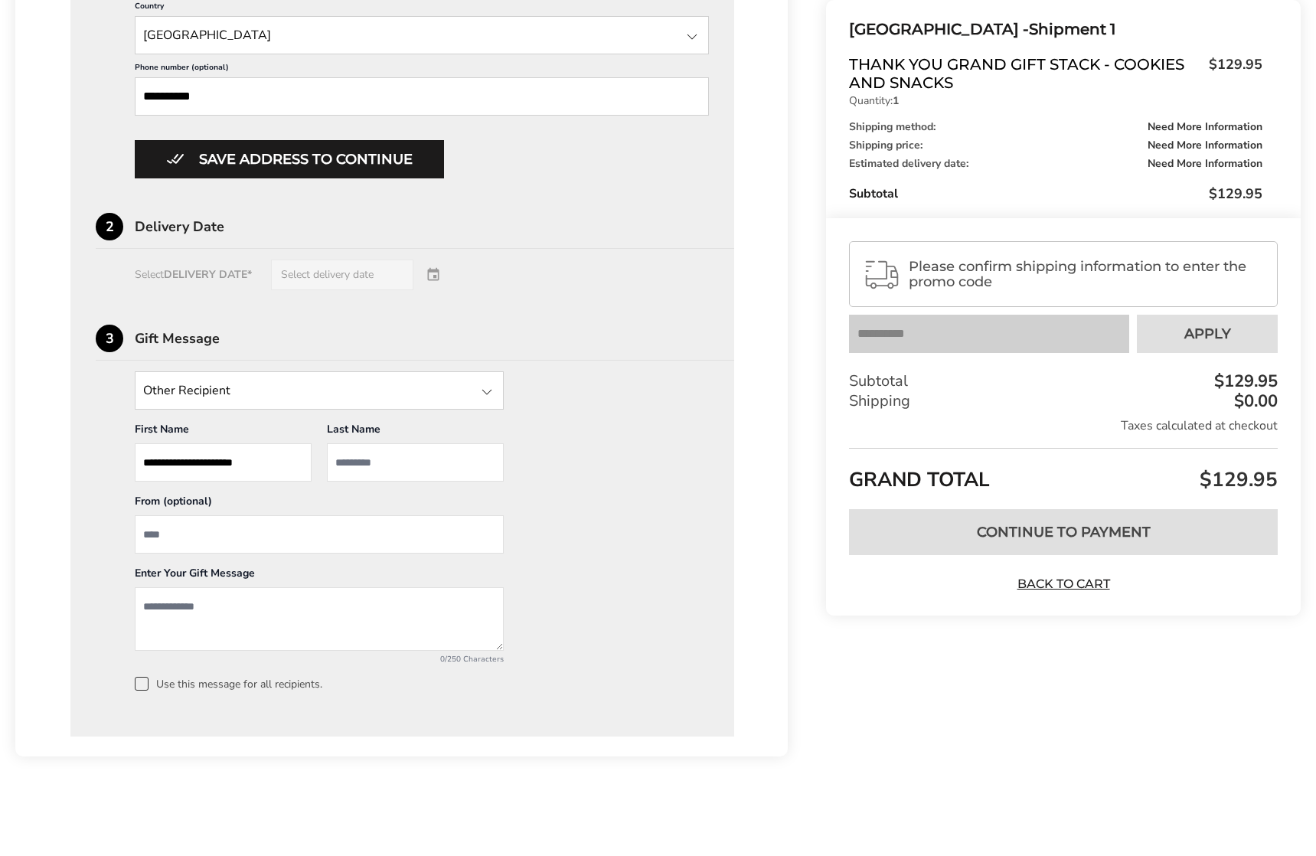
click at [271, 534] on input "From" at bounding box center [319, 534] width 369 height 38
type input "**********"
click at [187, 601] on textarea "Add a message" at bounding box center [319, 619] width 369 height 64
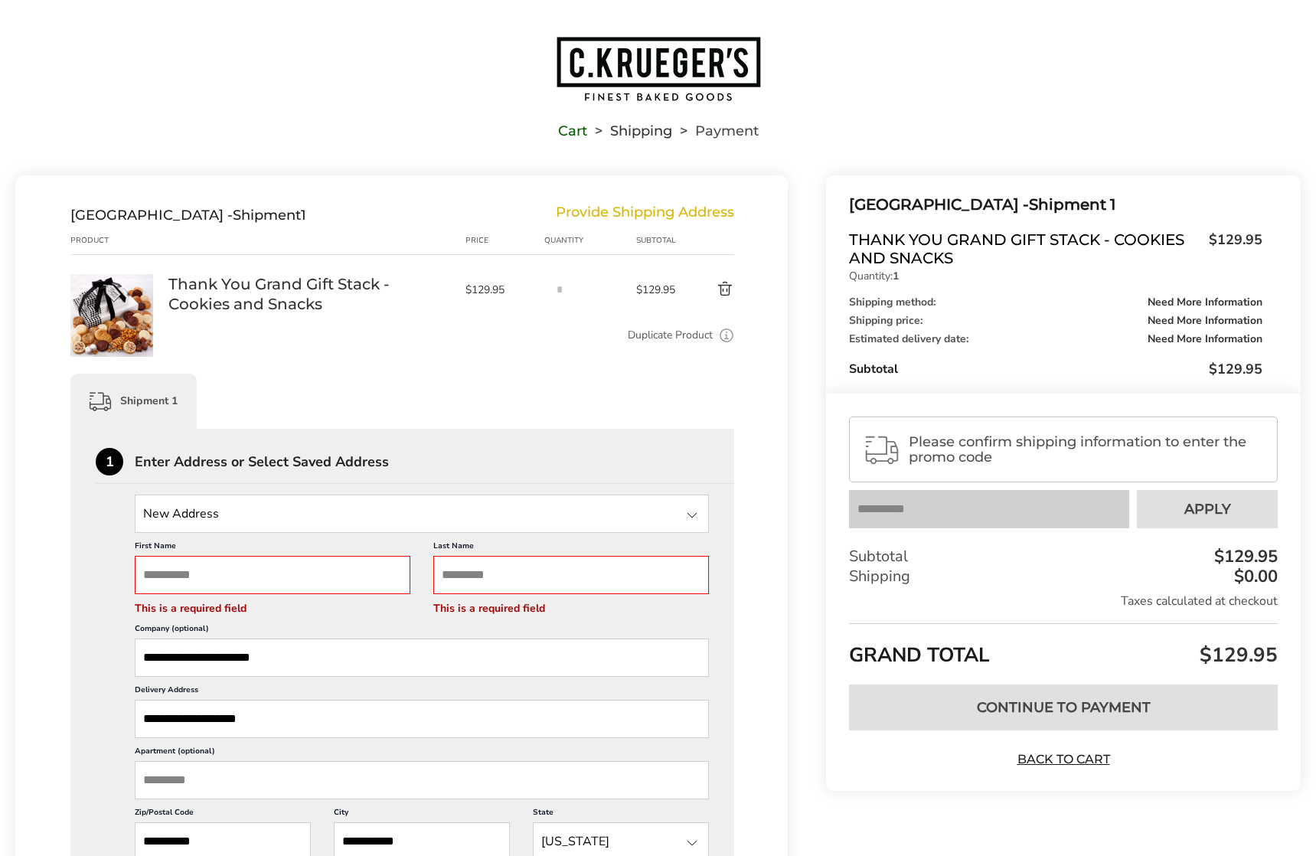
scroll to position [0, 0]
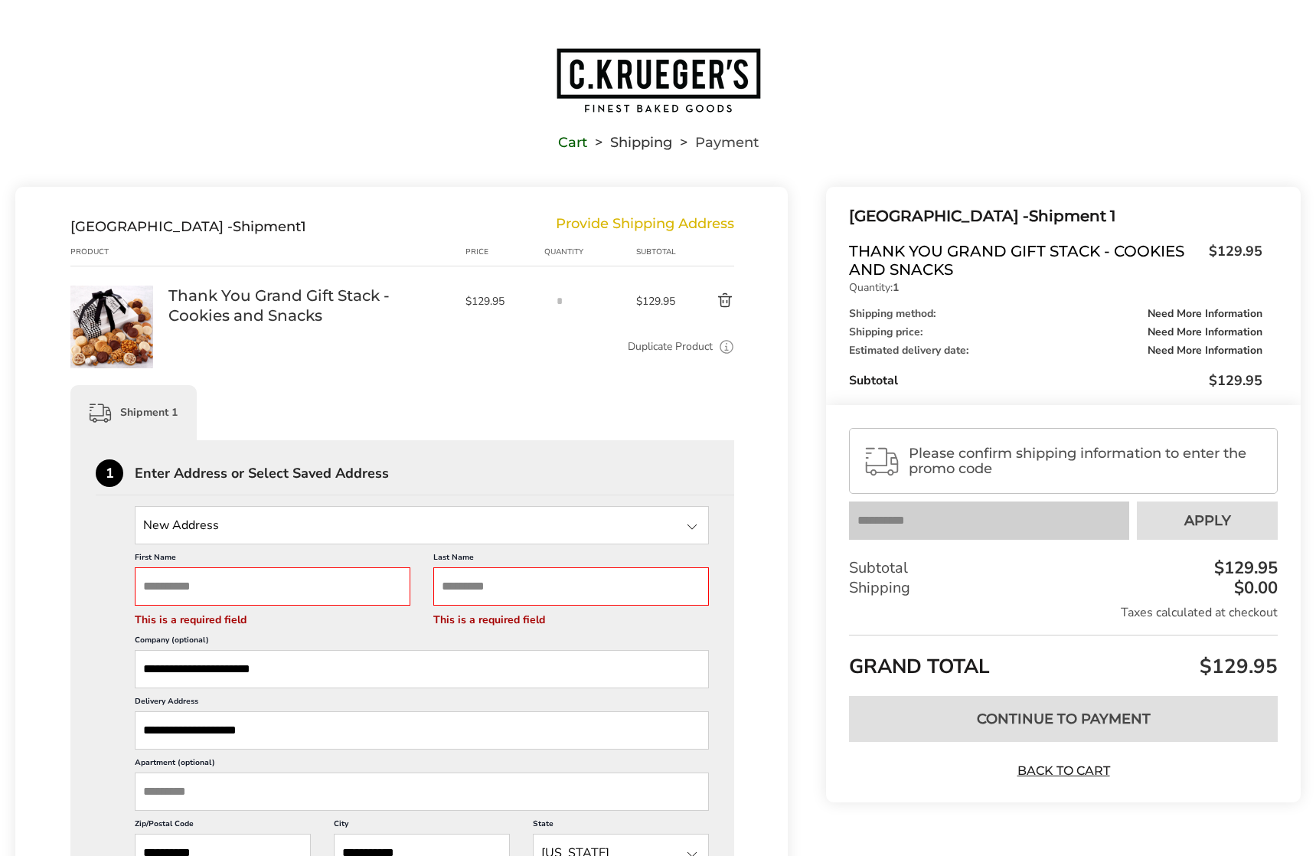
type textarea "**********"
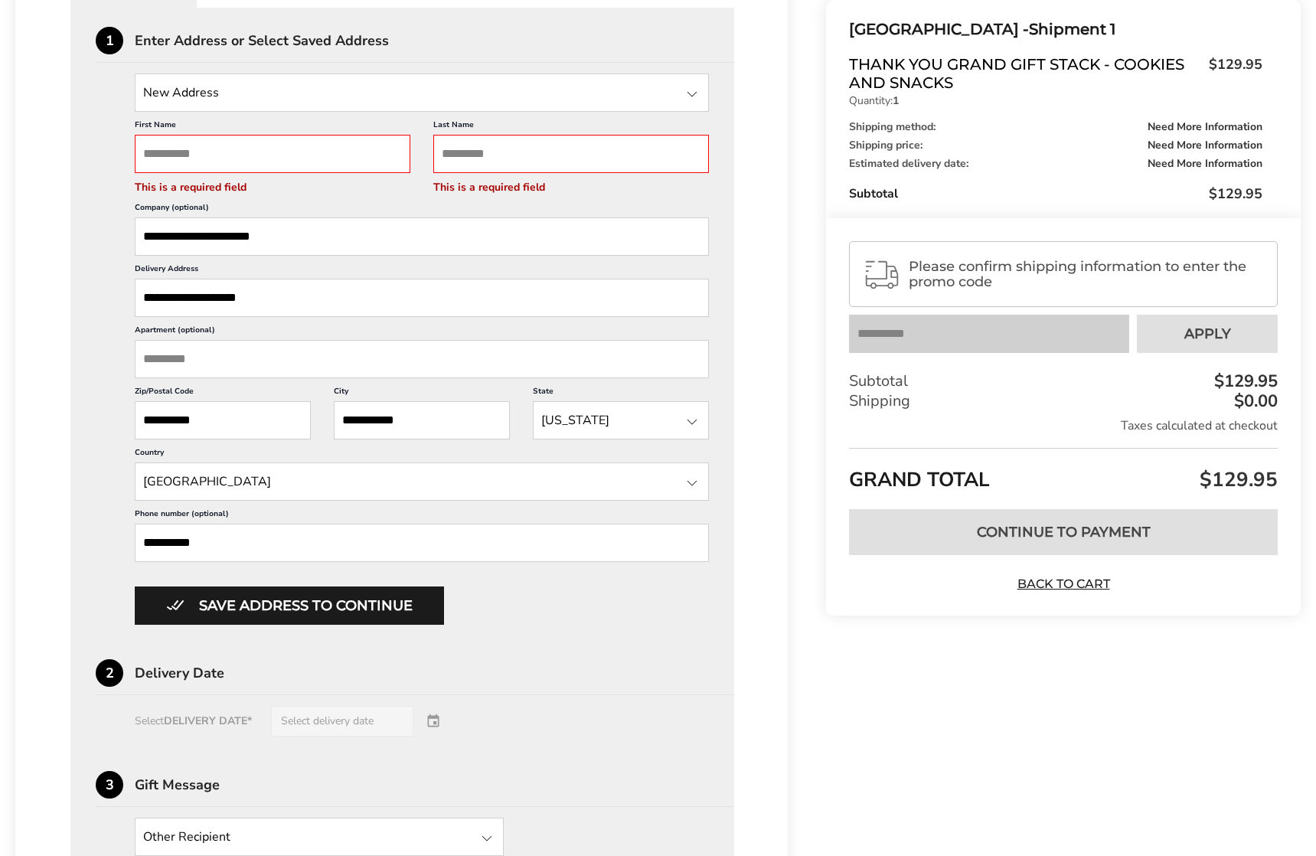
scroll to position [466, 0]
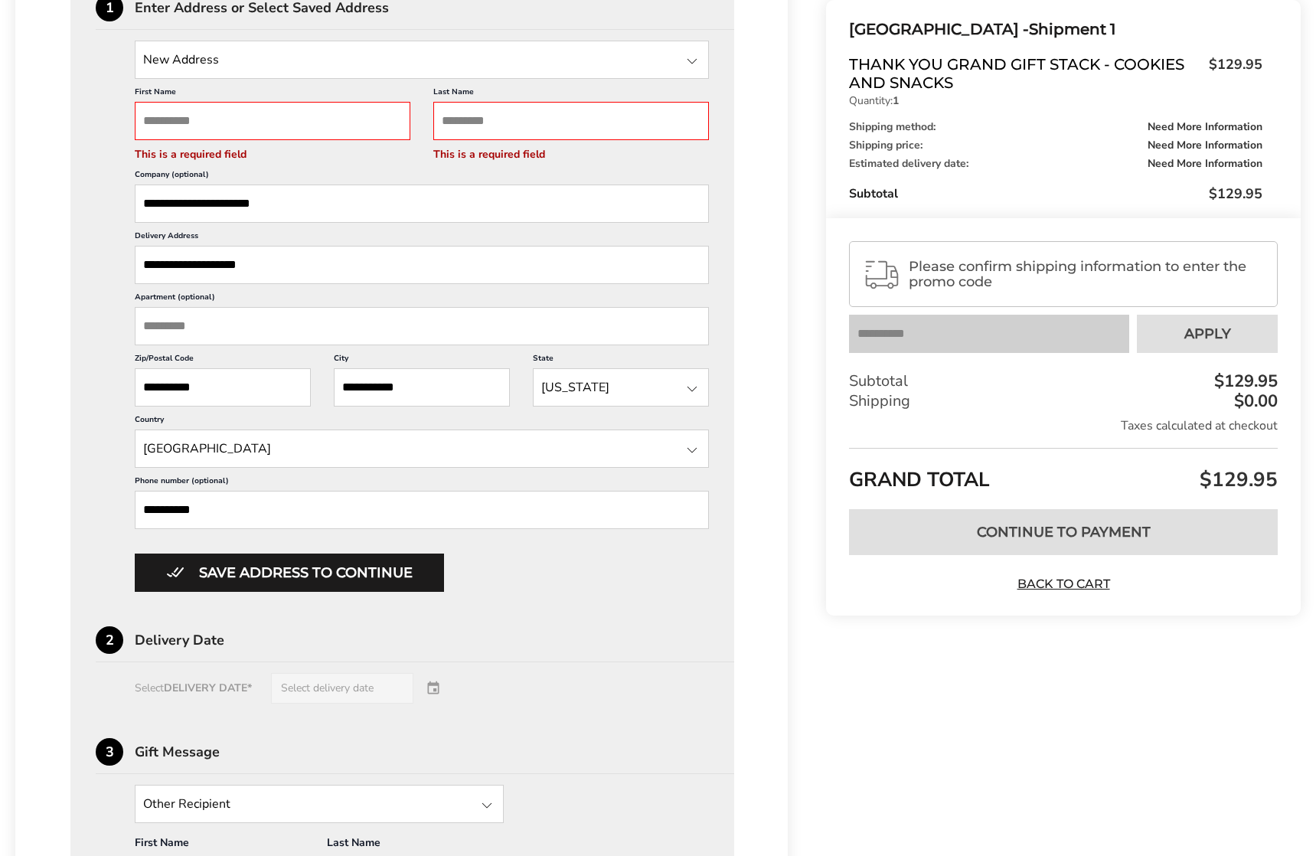
click at [289, 117] on input "First Name" at bounding box center [273, 121] width 276 height 38
click at [459, 121] on input "Last Name" at bounding box center [571, 121] width 276 height 38
click at [194, 120] on input "*****" at bounding box center [273, 121] width 276 height 38
type input "*"
type input "***"
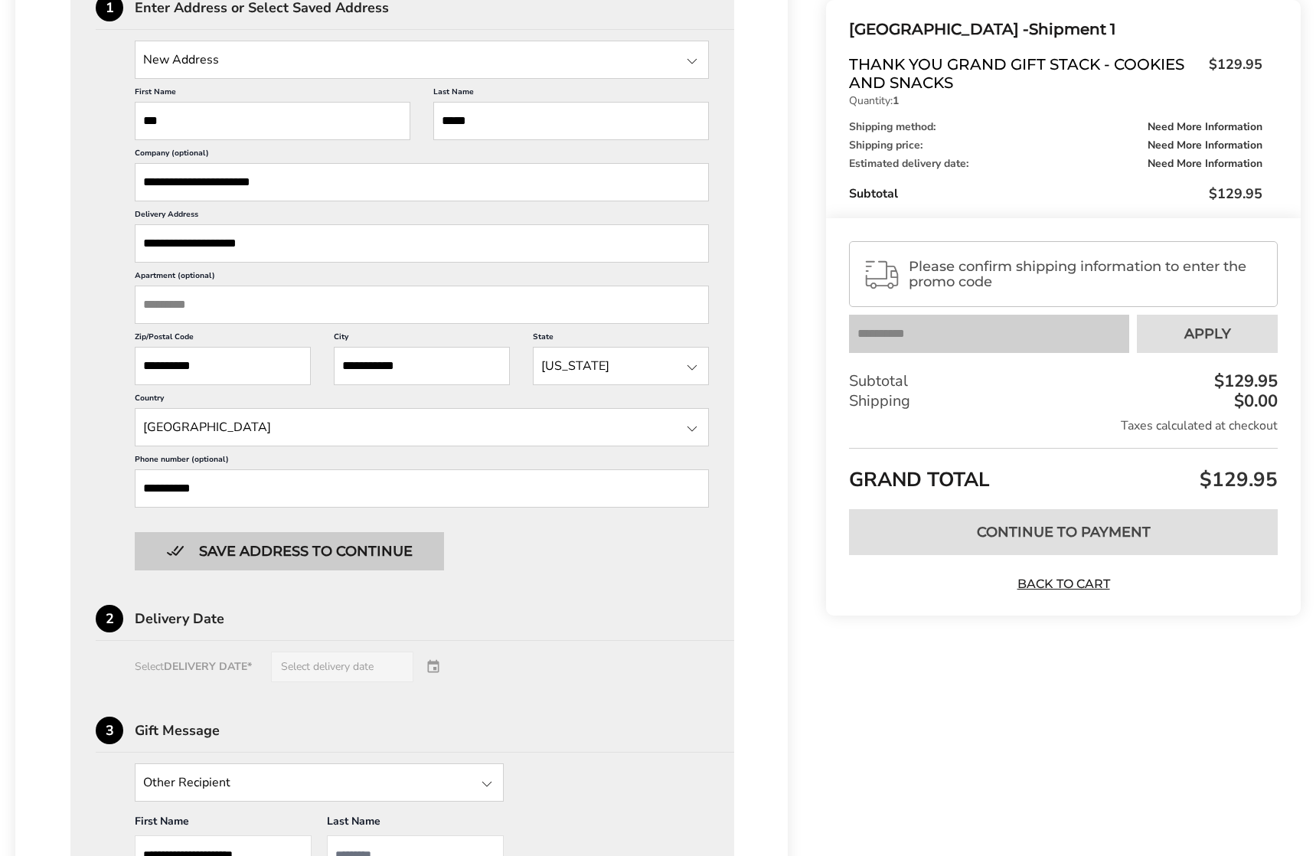
type input "*****"
click at [292, 551] on button "Save address to continue" at bounding box center [289, 551] width 309 height 38
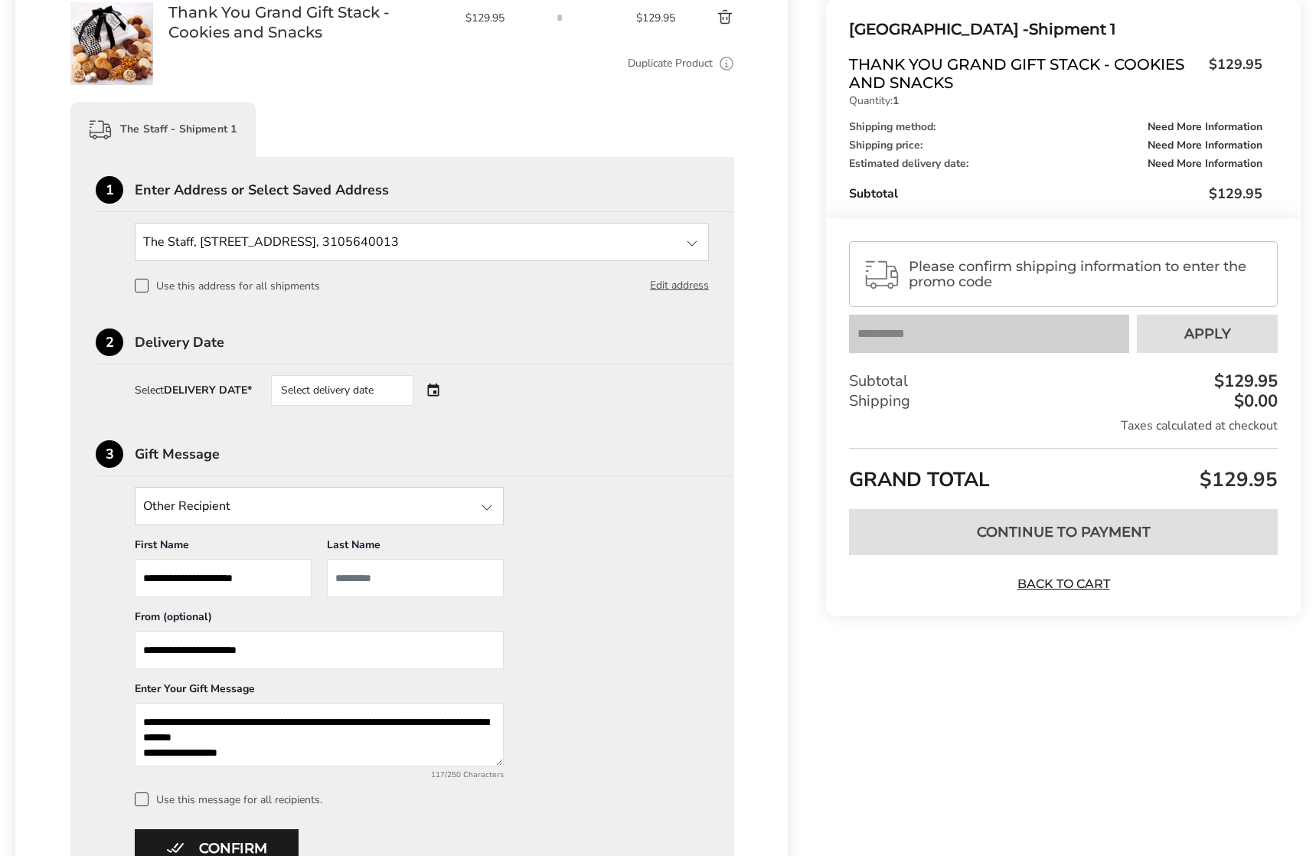
scroll to position [212, 0]
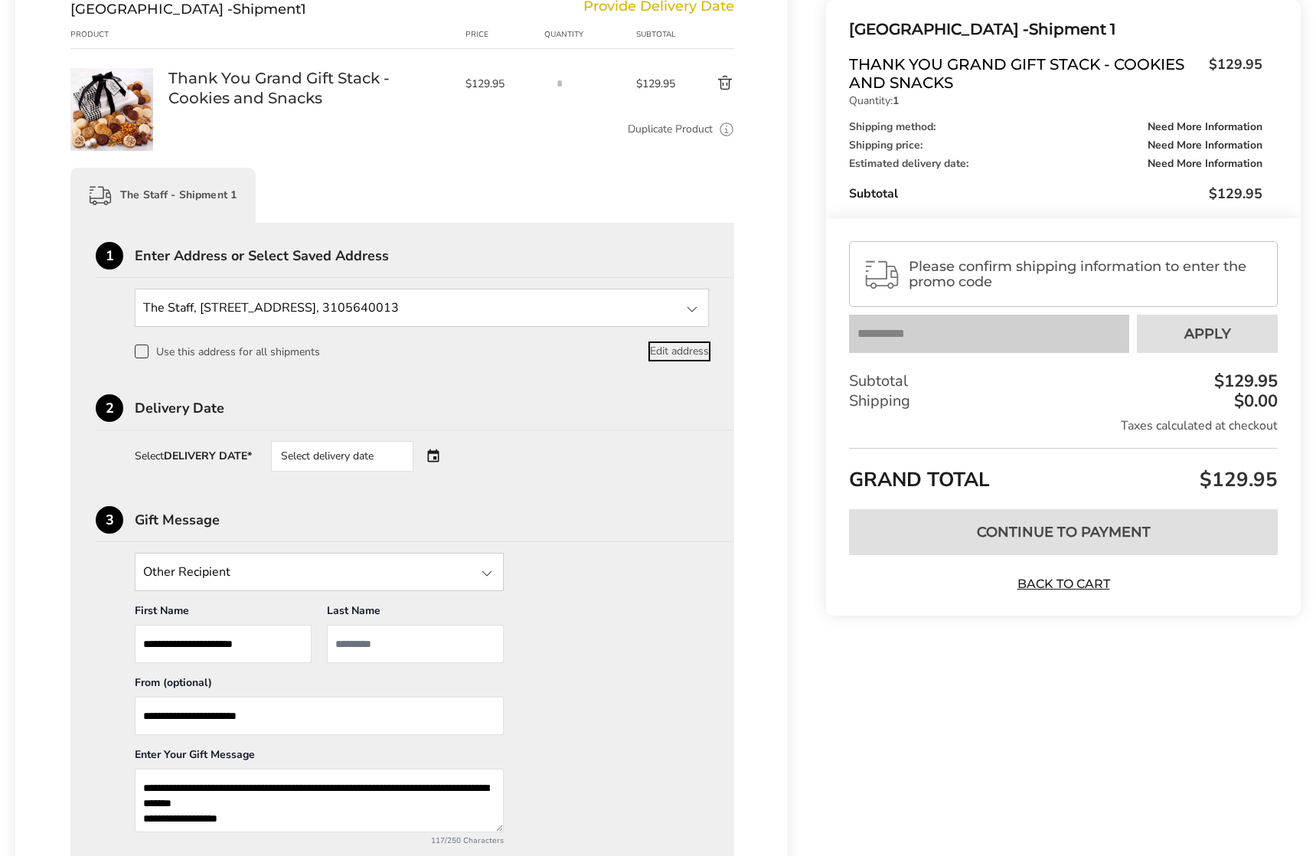
click at [672, 358] on button "Edit address" at bounding box center [679, 351] width 59 height 17
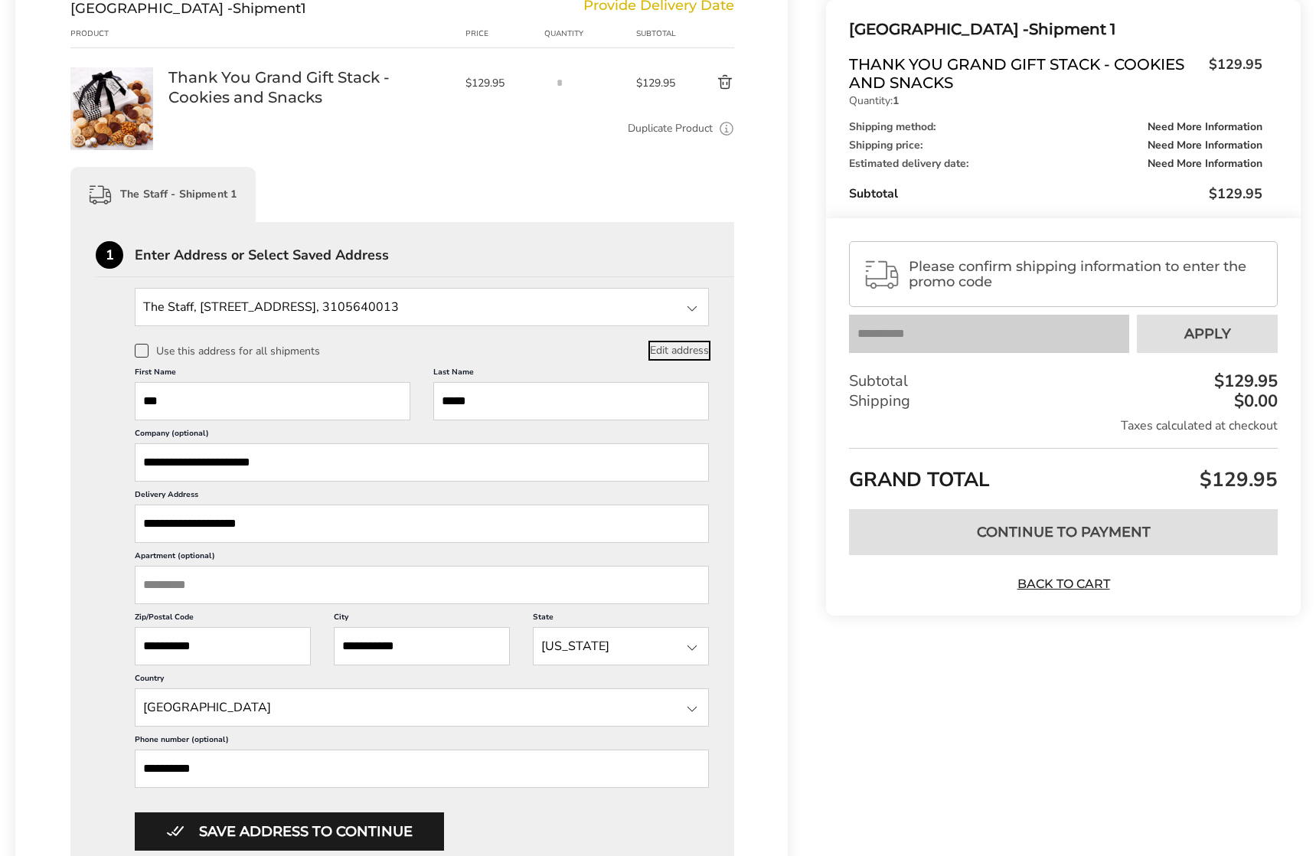
scroll to position [220, 0]
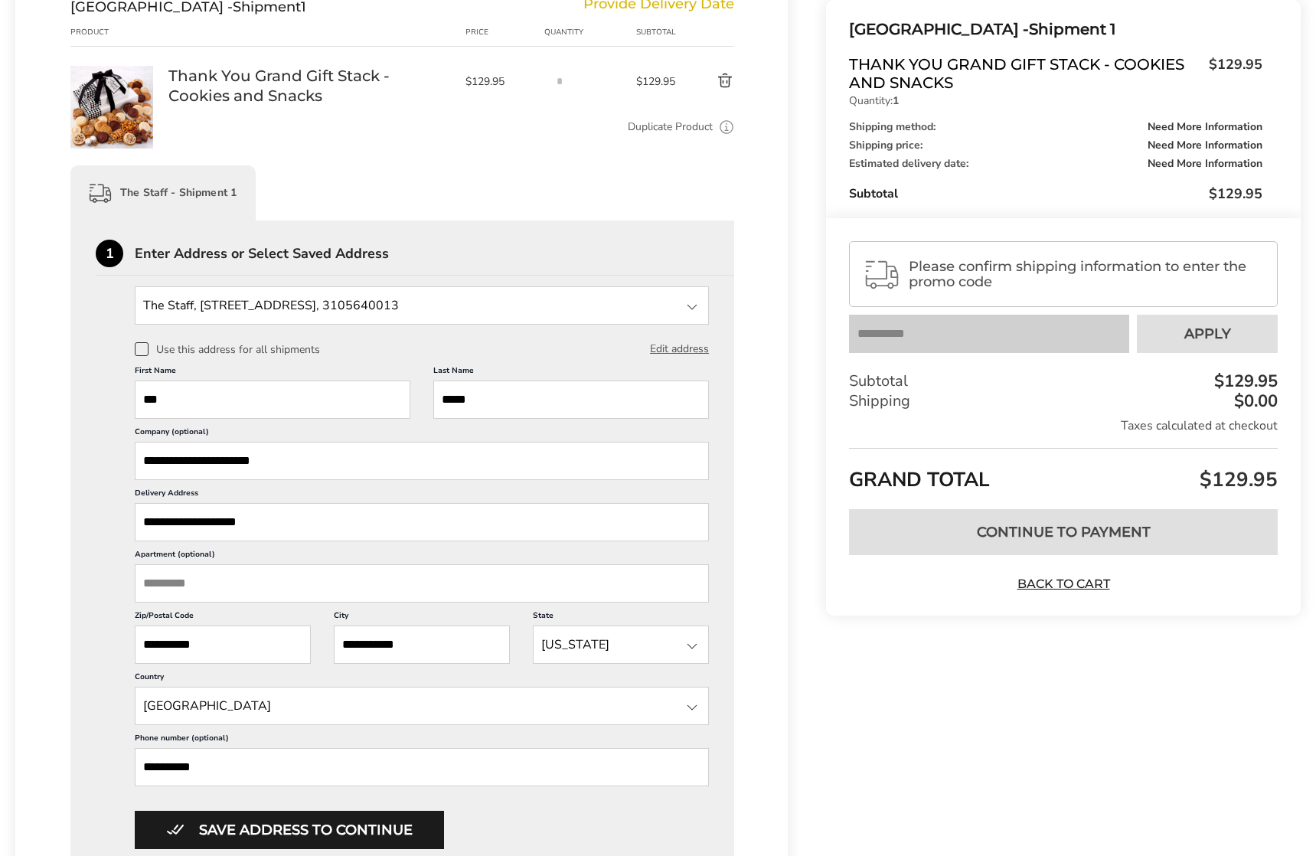
drag, startPoint x: 304, startPoint y: 463, endPoint x: 146, endPoint y: 445, distance: 159.5
click at [146, 445] on input "**********" at bounding box center [422, 461] width 574 height 38
drag, startPoint x: 198, startPoint y: 405, endPoint x: 116, endPoint y: 392, distance: 82.2
click at [116, 392] on div "**********" at bounding box center [402, 567] width 613 height 563
type input "*******"
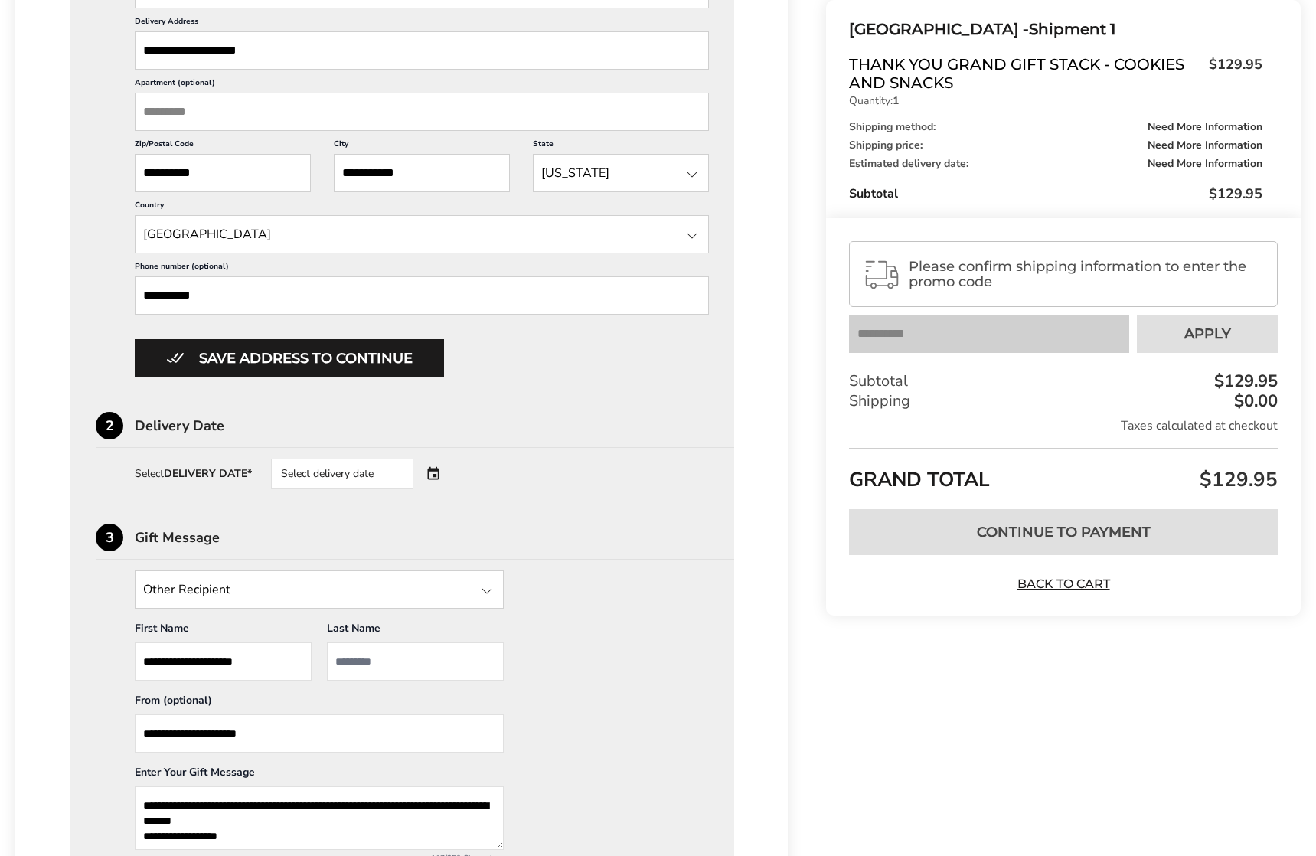
scroll to position [685, 0]
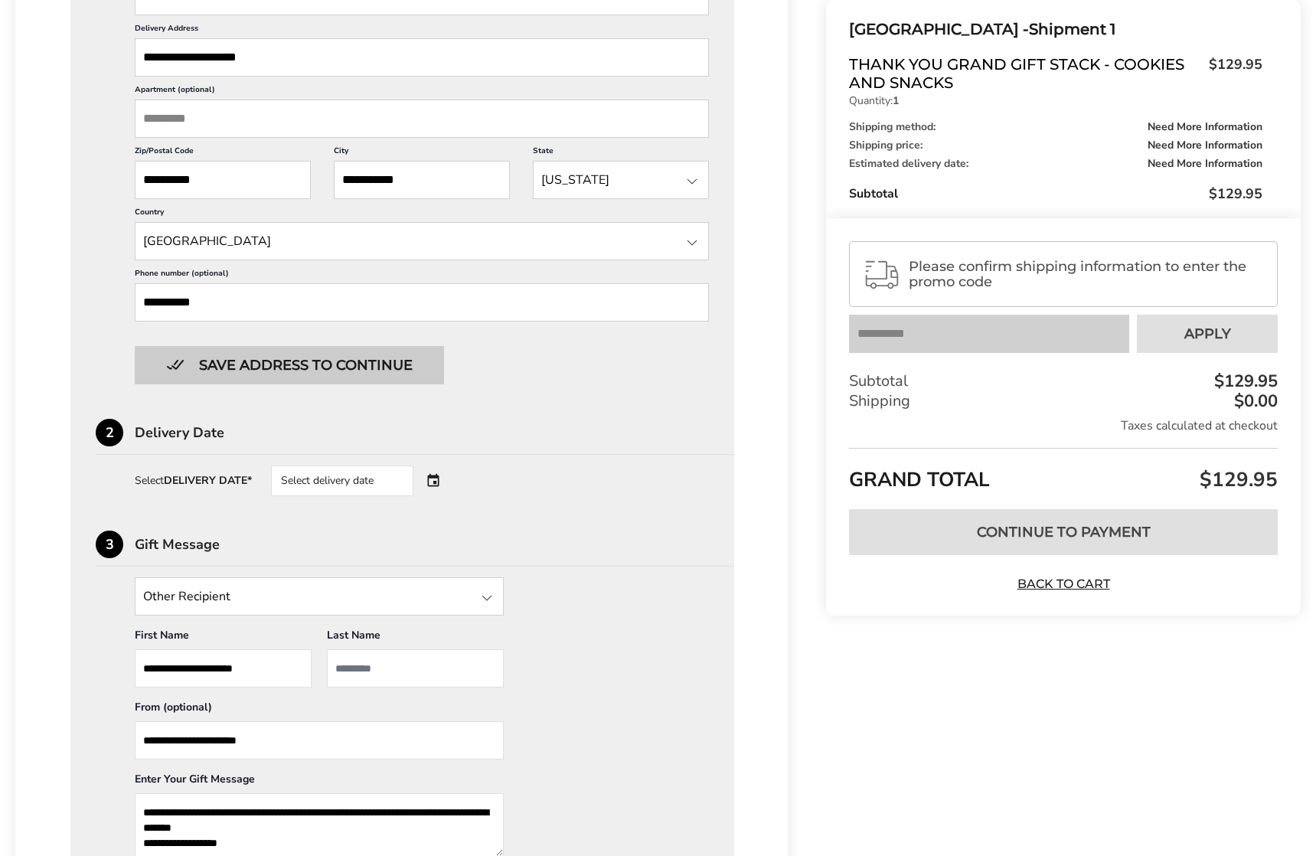
type input "**********"
click at [339, 362] on button "Save address to continue" at bounding box center [289, 365] width 309 height 38
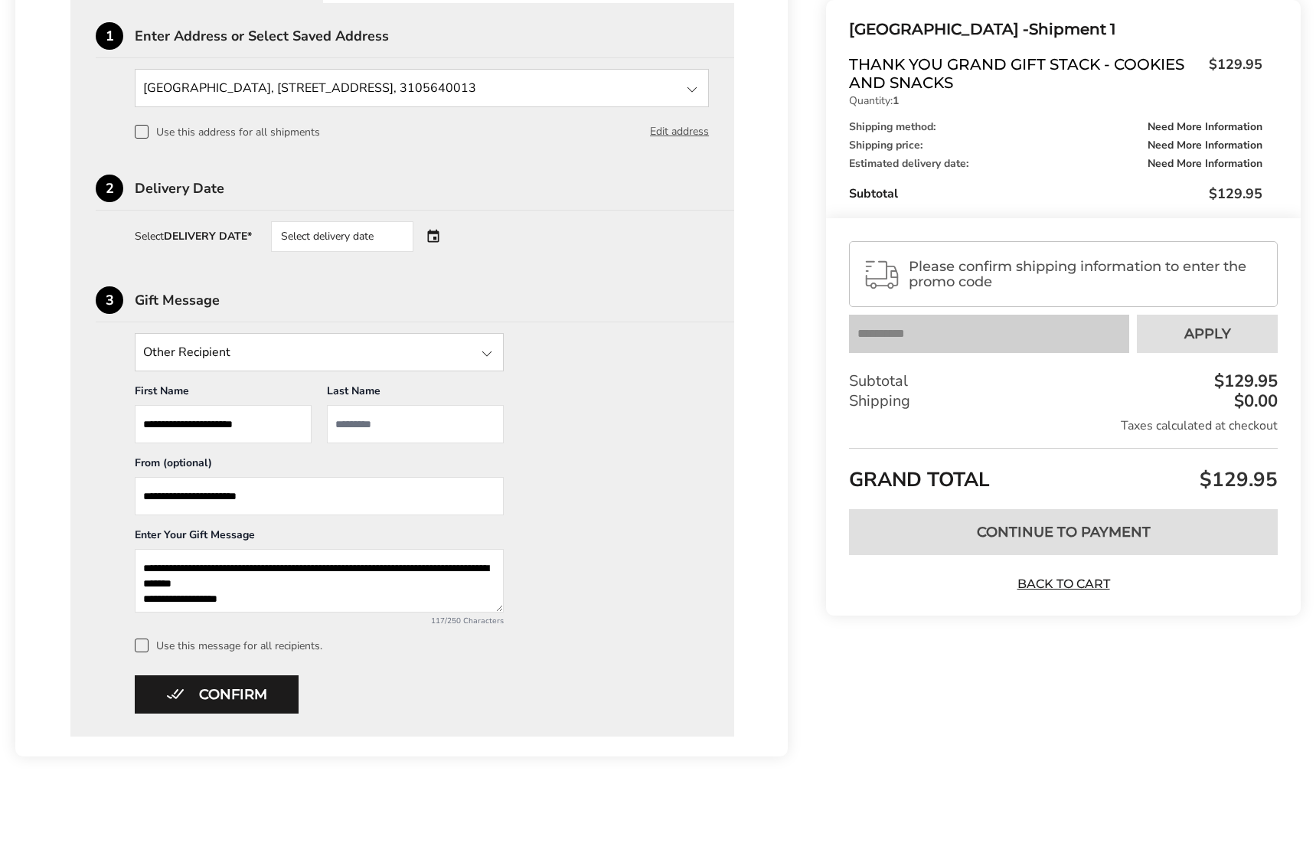
click at [381, 234] on div "Select delivery date" at bounding box center [342, 236] width 142 height 31
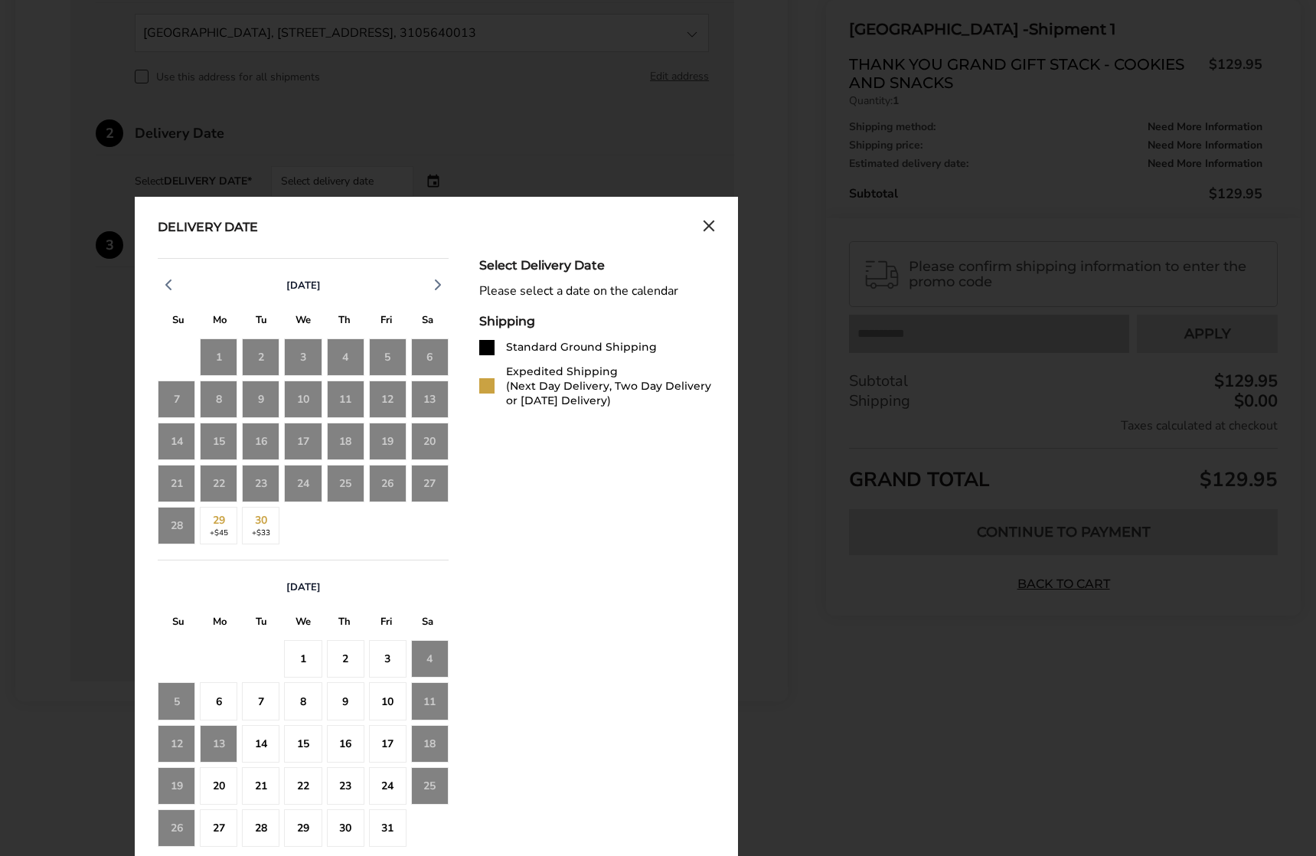
scroll to position [521, 0]
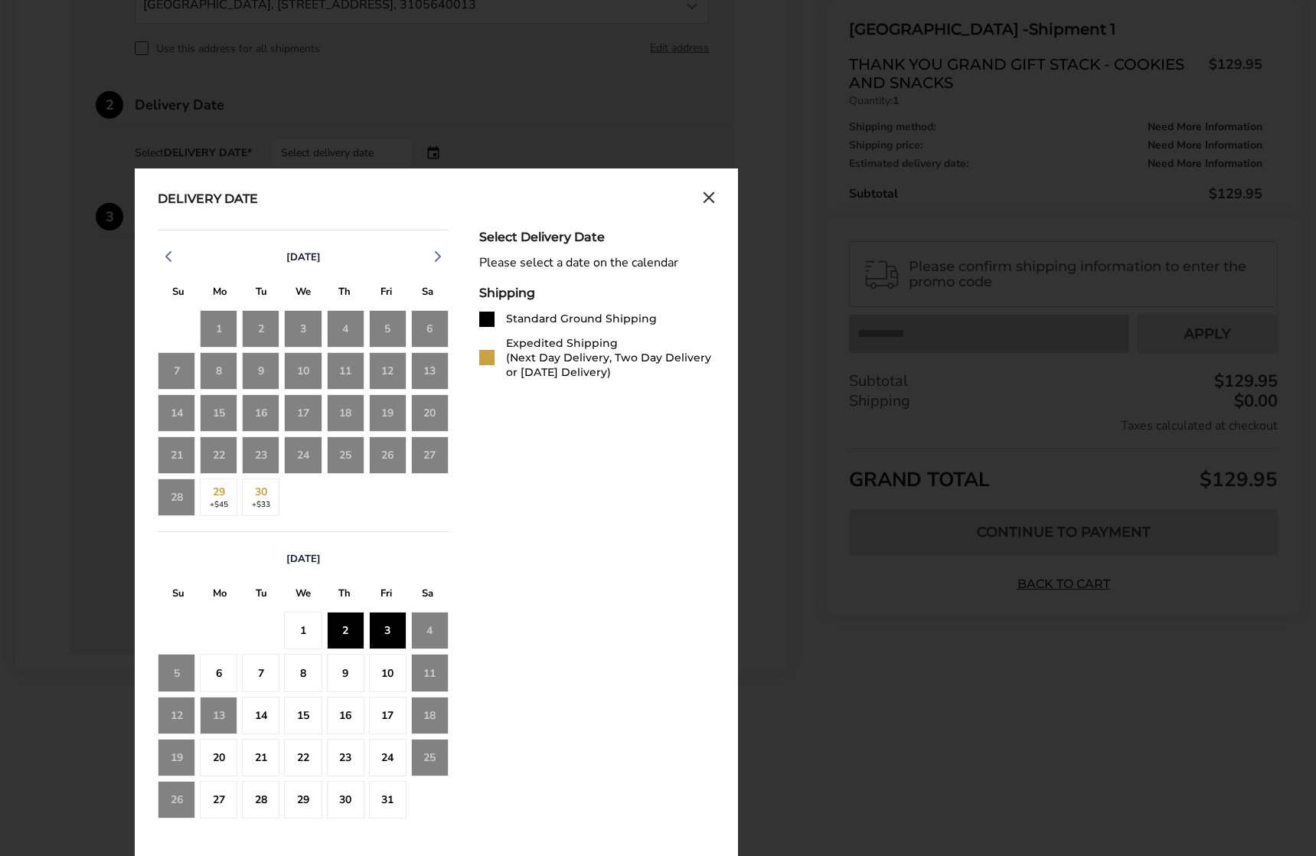
click at [303, 604] on div "1" at bounding box center [303, 631] width 38 height 38
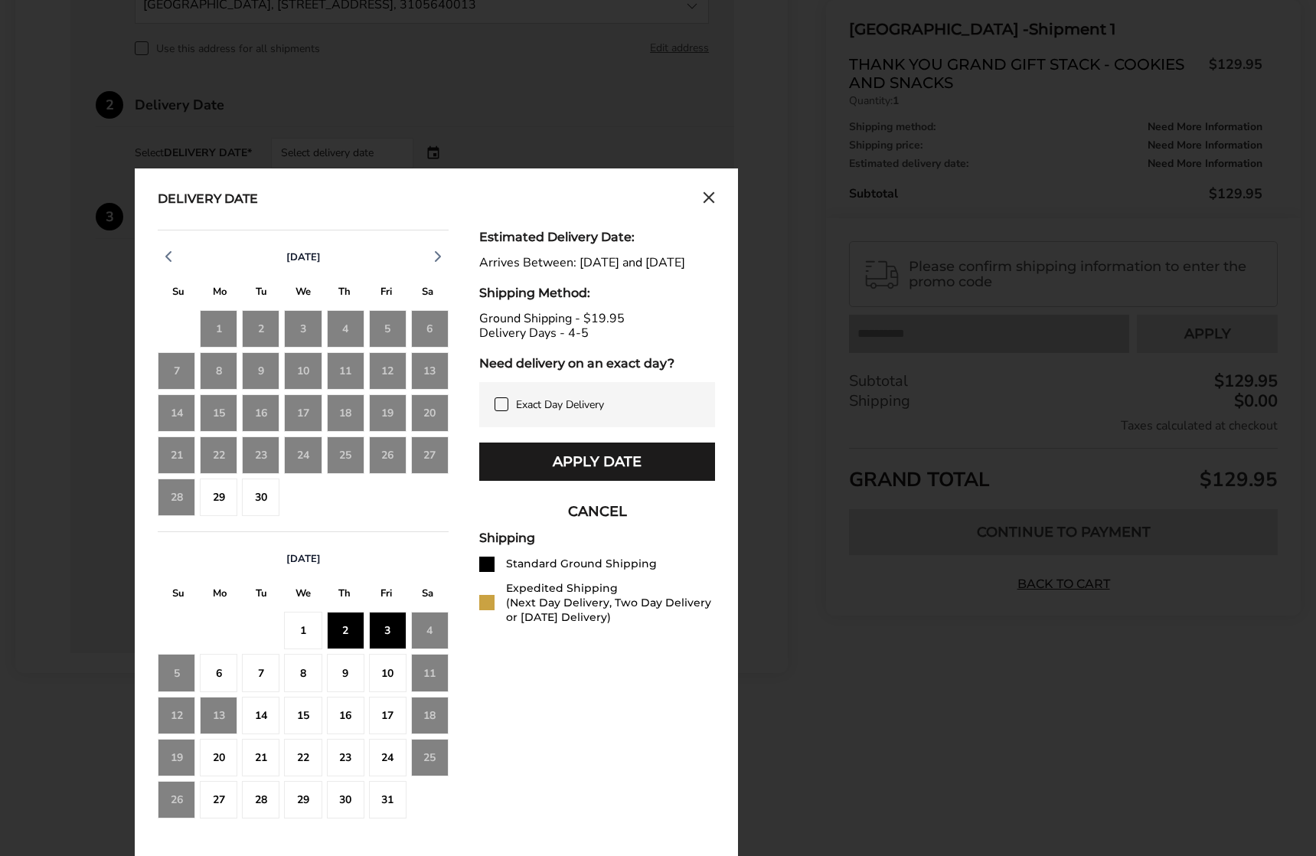
click at [388, 604] on div "3" at bounding box center [388, 631] width 38 height 38
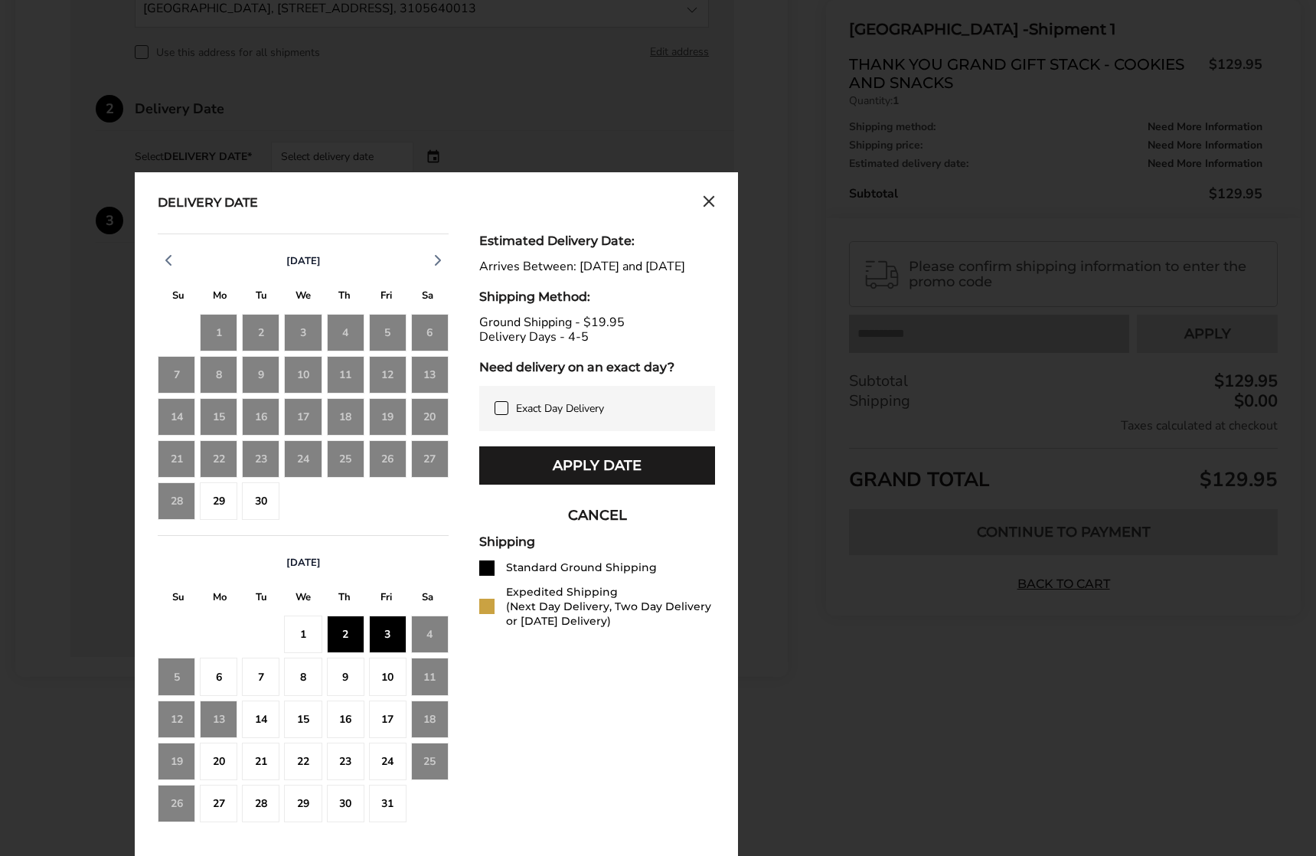
click at [432, 604] on div "4" at bounding box center [430, 635] width 38 height 38
click at [312, 604] on div "1" at bounding box center [303, 635] width 38 height 38
click at [224, 499] on div "29" at bounding box center [219, 502] width 38 height 38
click at [175, 500] on div "28" at bounding box center [177, 502] width 38 height 38
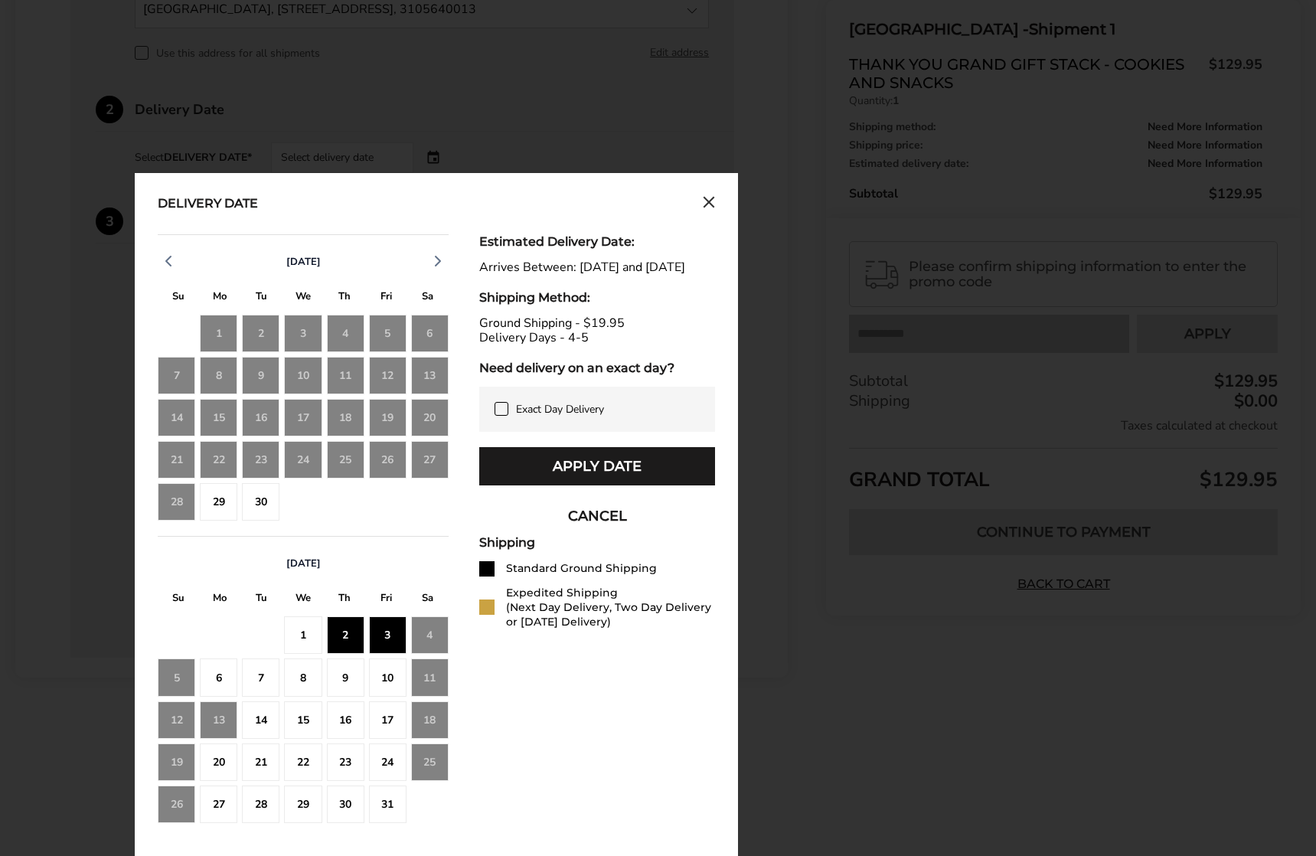
click at [220, 500] on div "29" at bounding box center [219, 502] width 38 height 38
click at [214, 502] on div "29" at bounding box center [219, 502] width 38 height 38
click at [709, 197] on icon "Close calendar" at bounding box center [709, 202] width 12 height 13
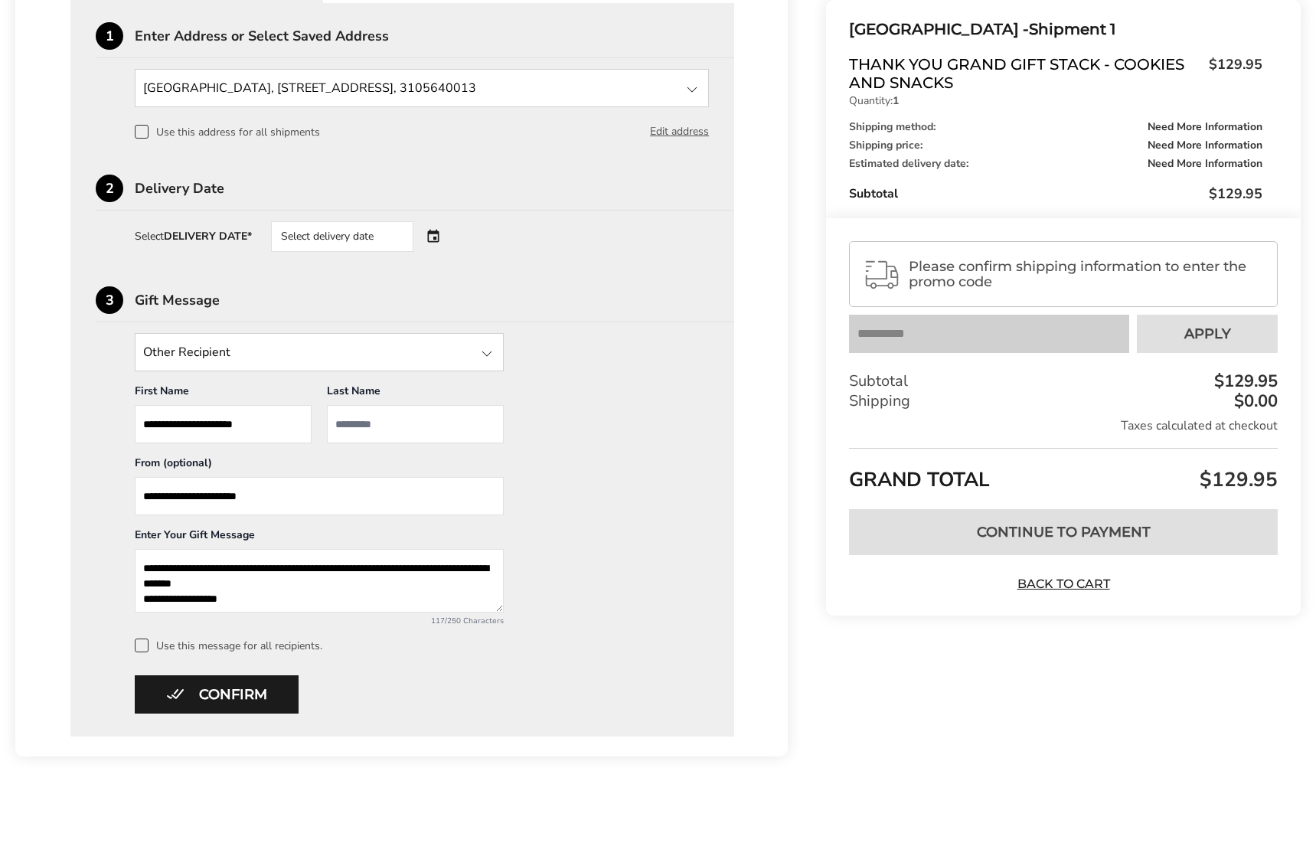
scroll to position [437, 0]
click at [405, 233] on div "Select delivery date" at bounding box center [342, 236] width 142 height 31
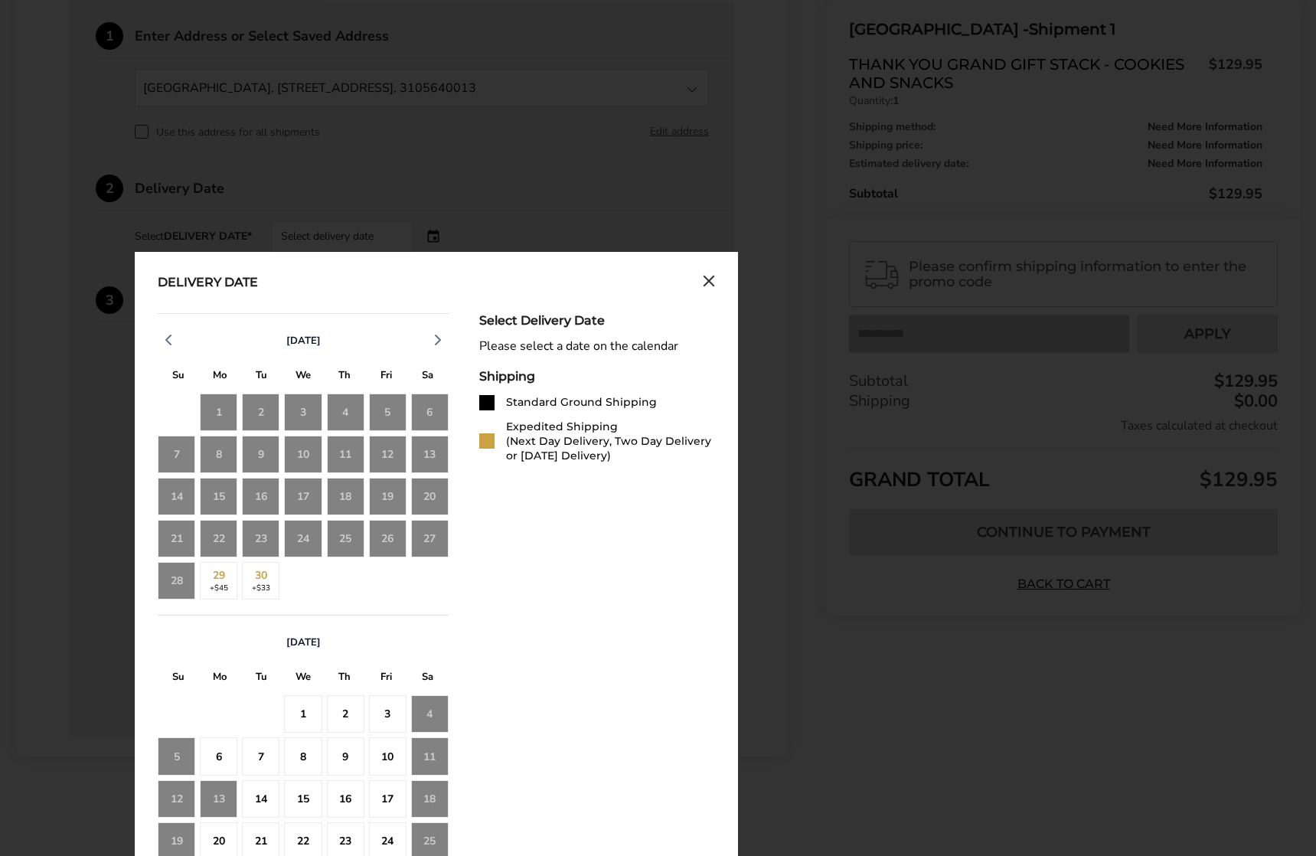
scroll to position [521, 0]
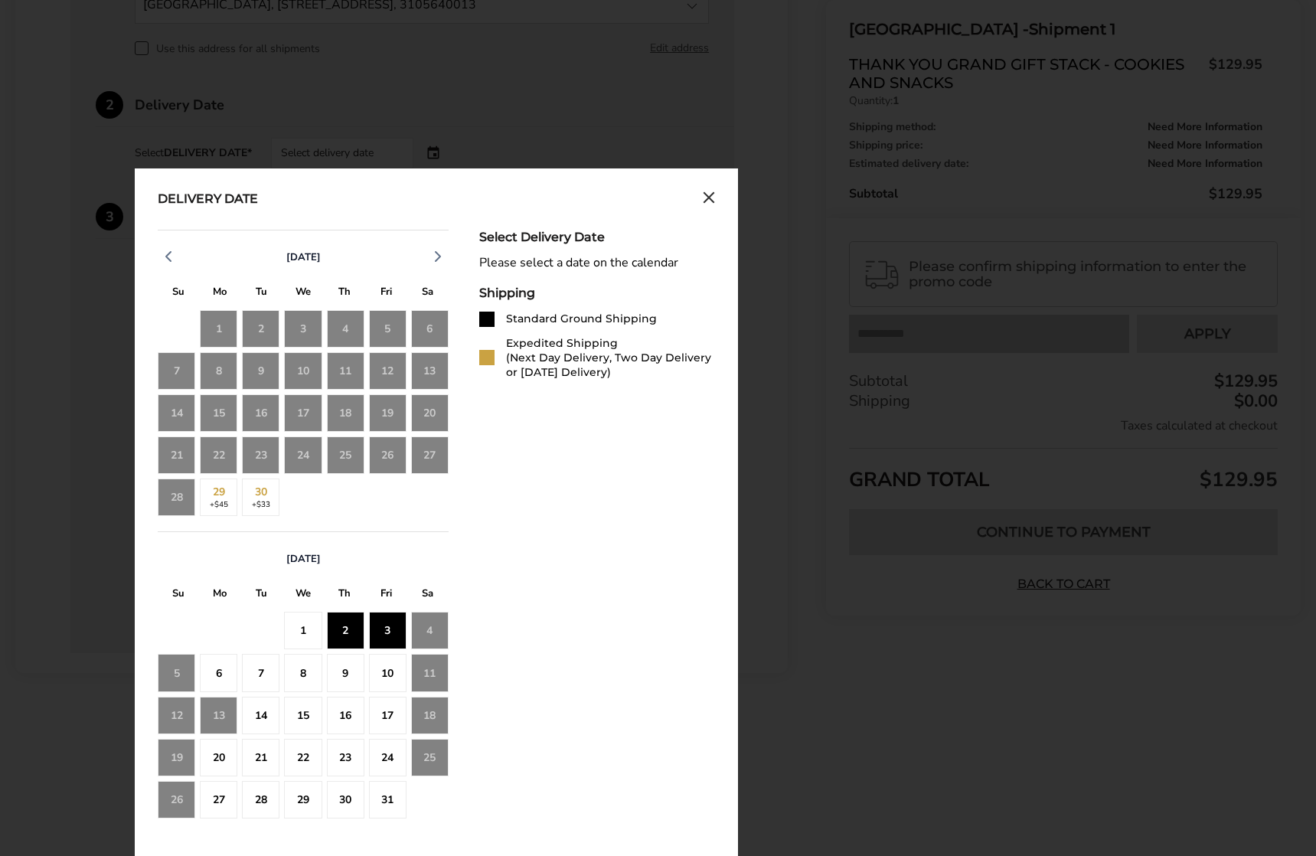
click at [302, 604] on div "1" at bounding box center [303, 631] width 38 height 38
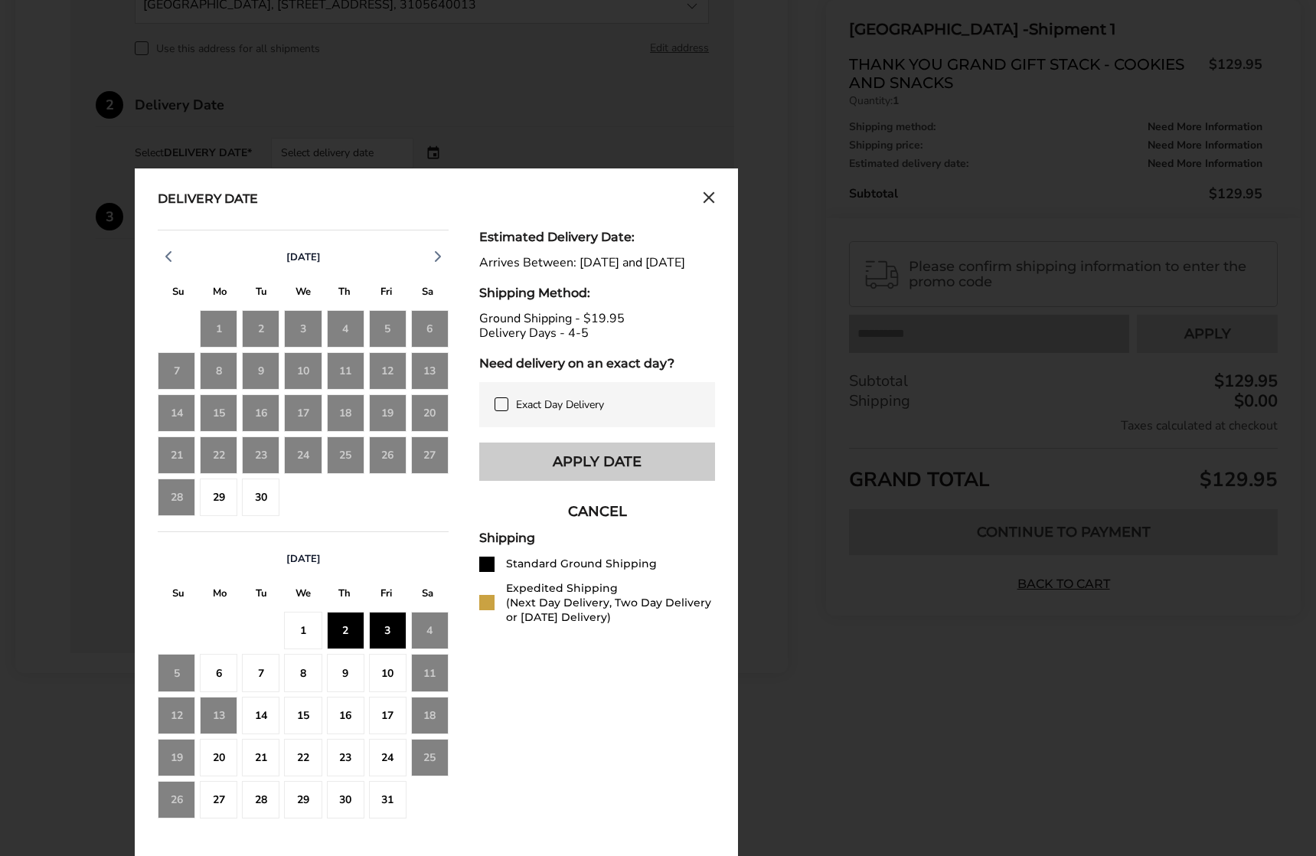
click at [590, 473] on button "Apply Date" at bounding box center [597, 462] width 236 height 38
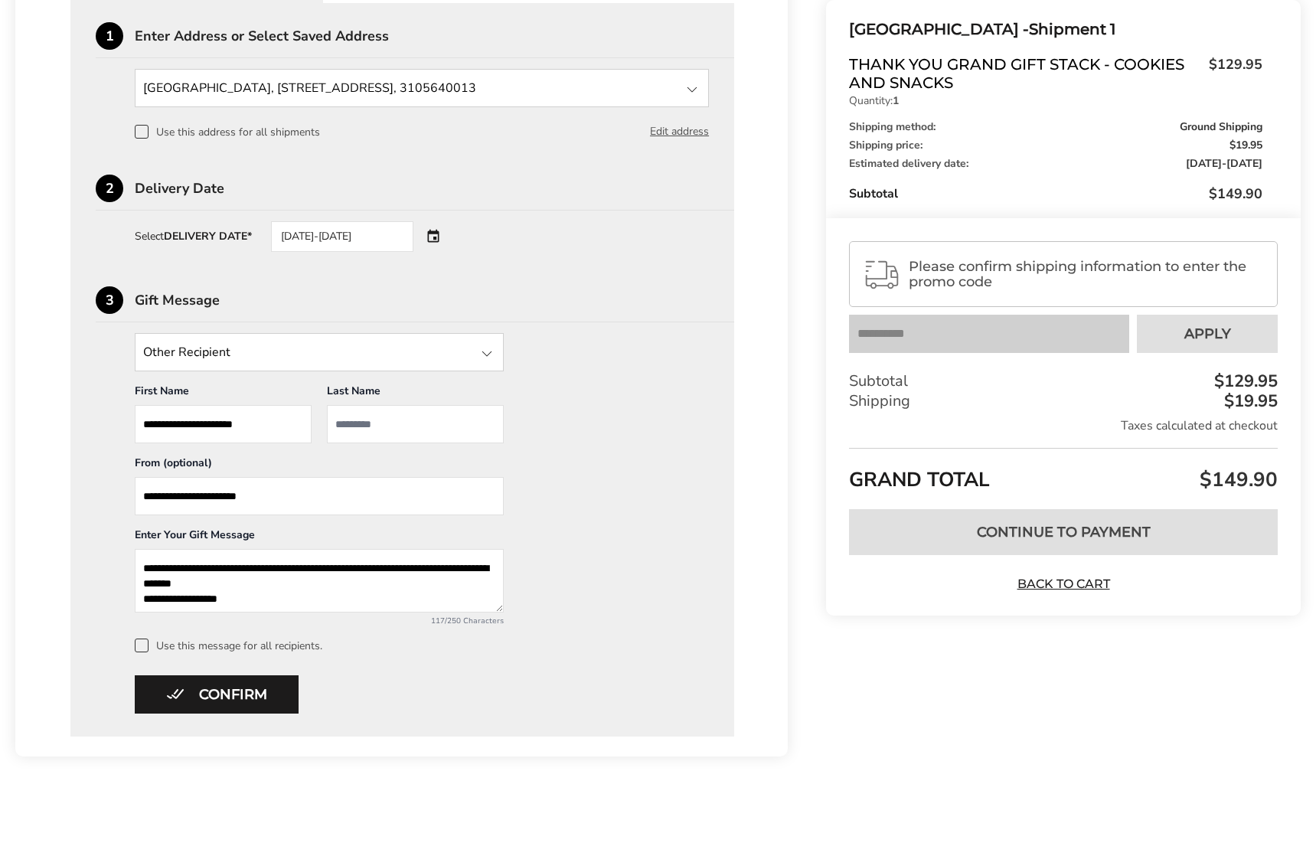
scroll to position [437, 0]
click at [226, 604] on button "Confirm" at bounding box center [217, 694] width 164 height 38
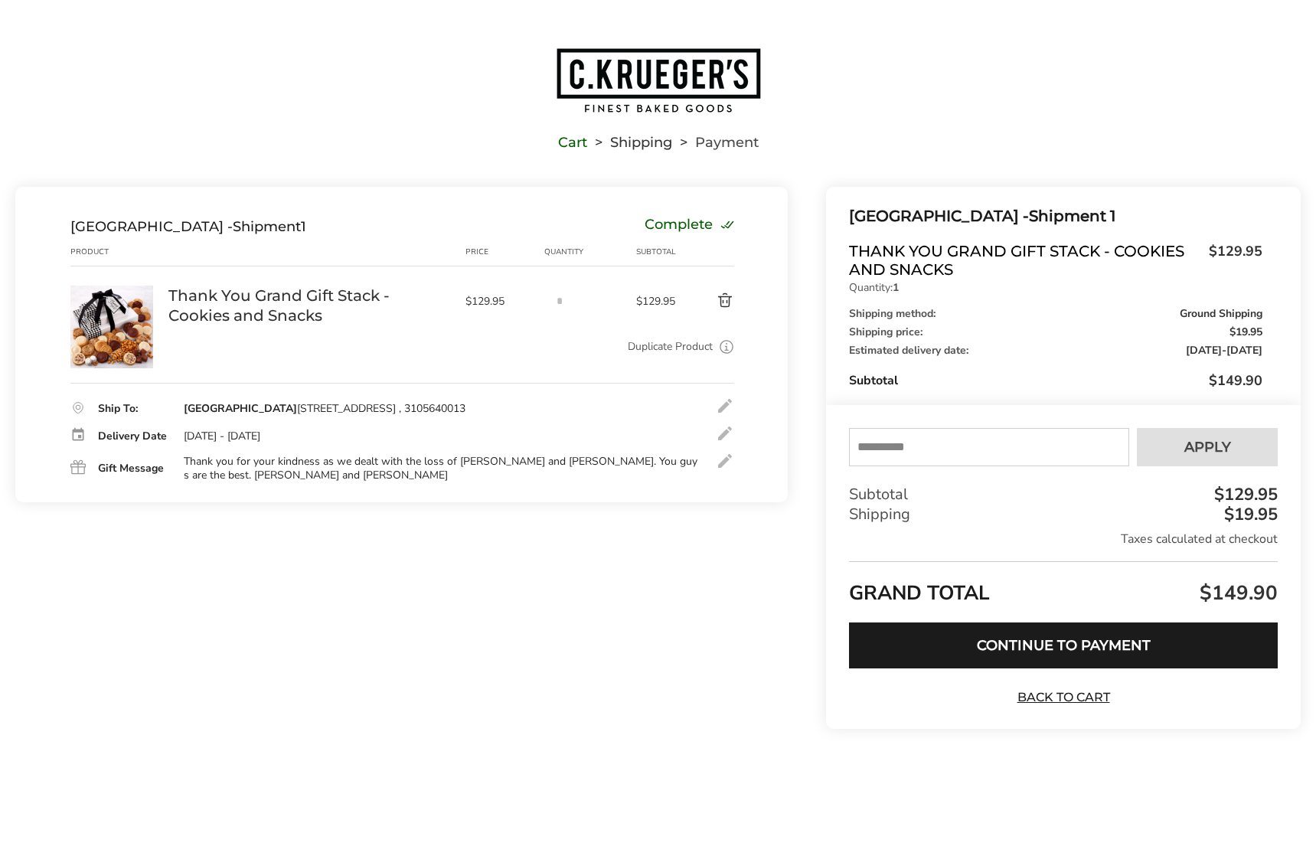
click at [899, 444] on input "text" at bounding box center [989, 447] width 280 height 38
type input "*********"
click at [1195, 450] on span "Apply" at bounding box center [1208, 447] width 47 height 14
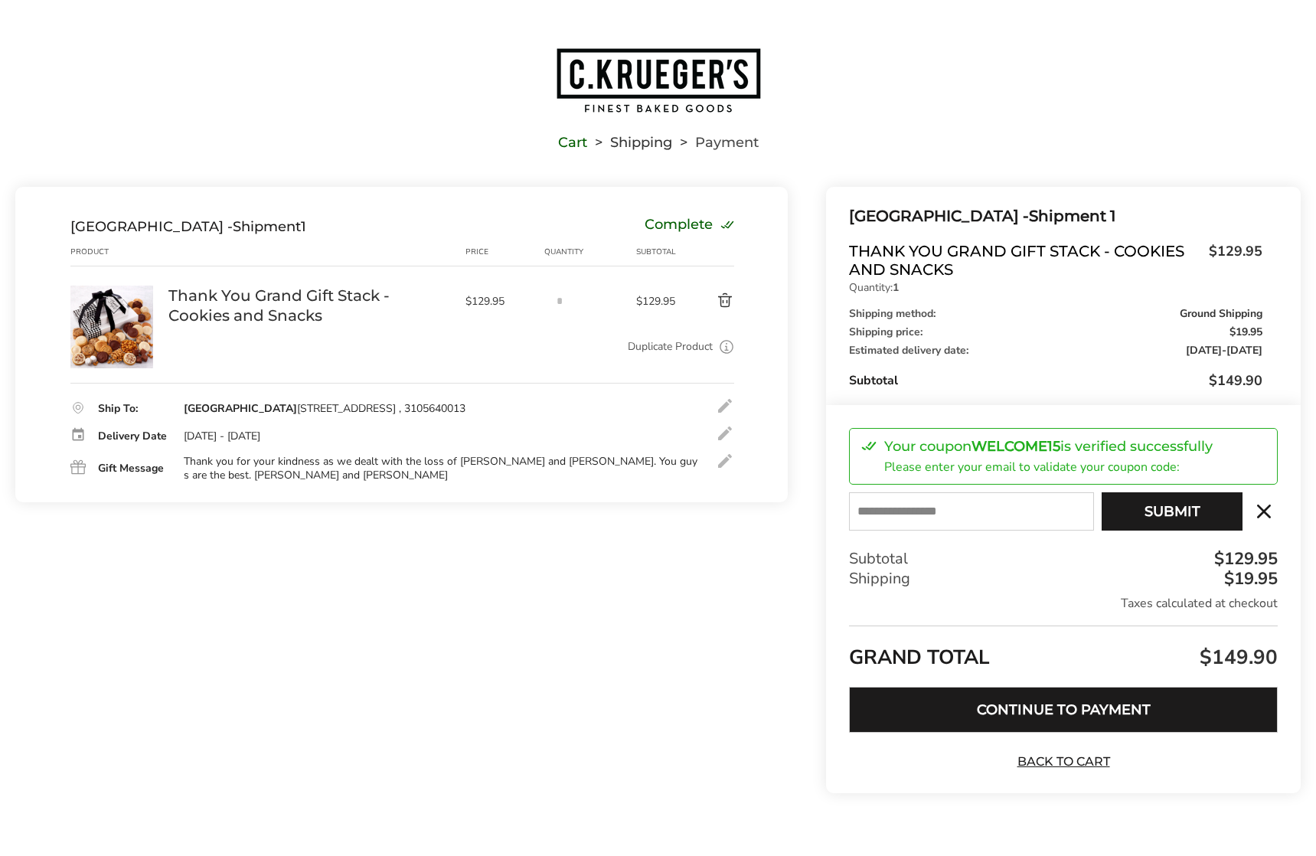
click at [1093, 604] on button "Continue to Payment" at bounding box center [1063, 710] width 429 height 46
